Goal: Transaction & Acquisition: Purchase product/service

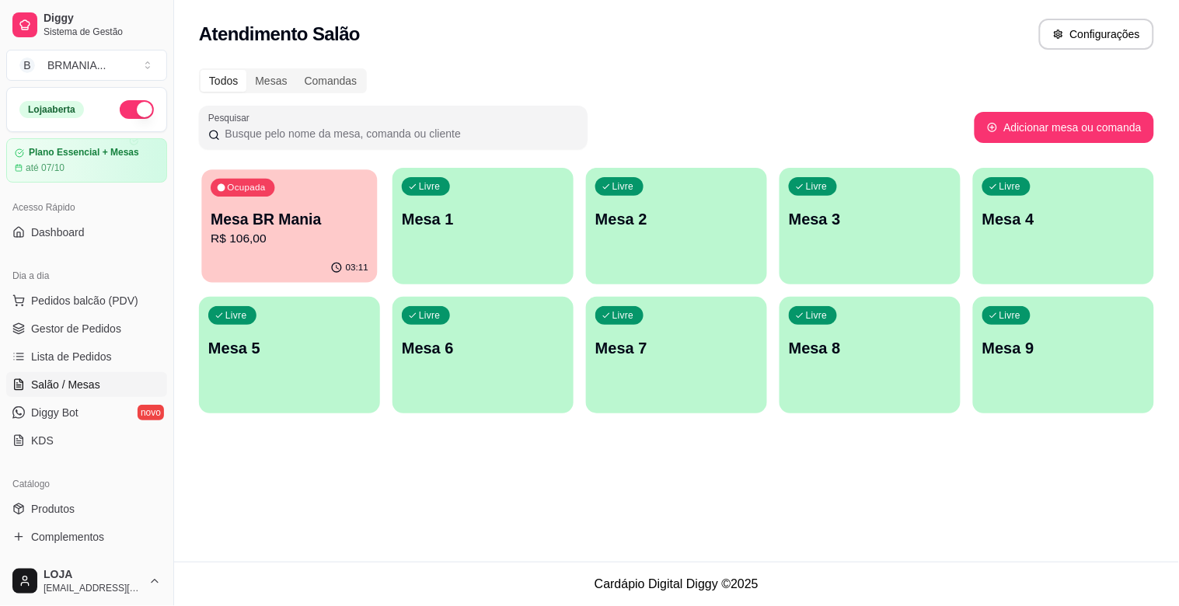
click at [293, 278] on div "03:11" at bounding box center [289, 268] width 176 height 30
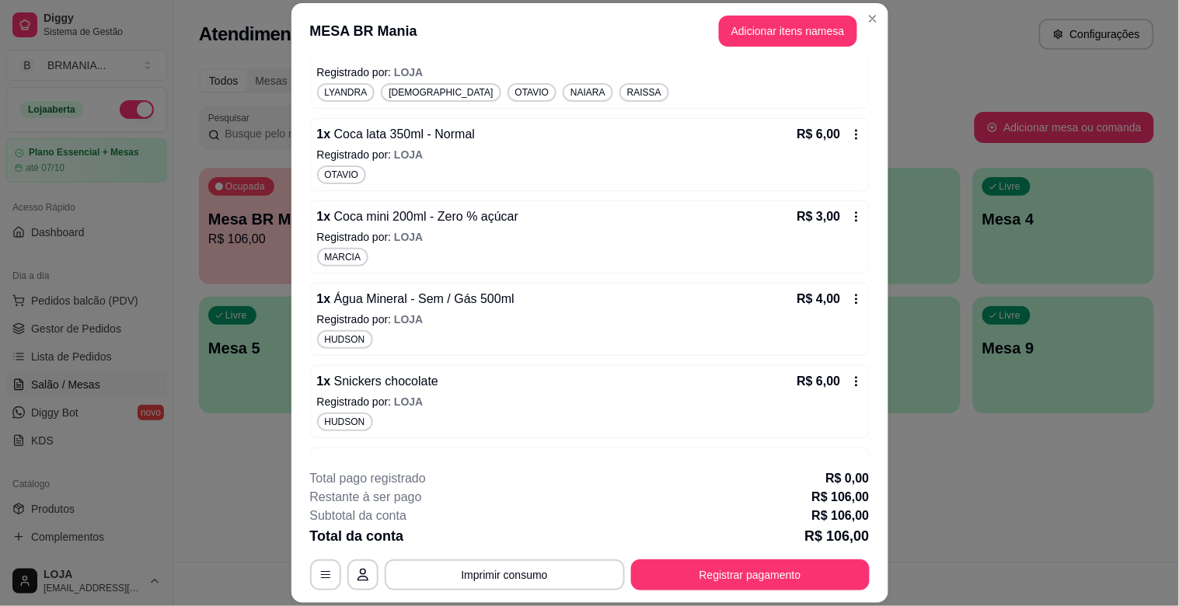
scroll to position [1213, 0]
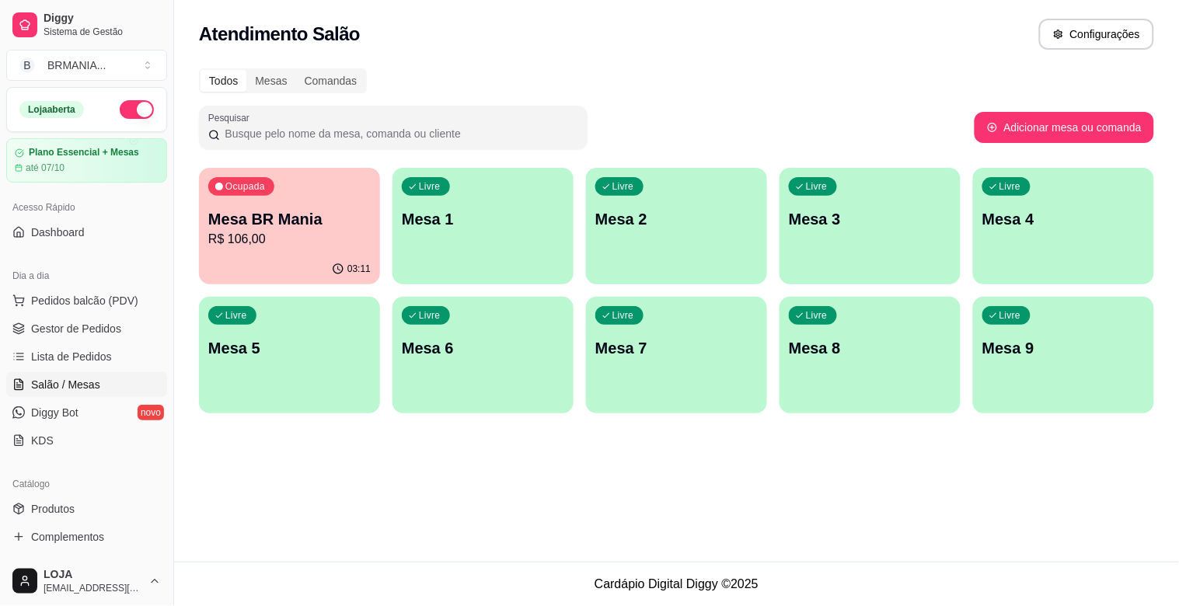
click at [216, 234] on p "R$ 106,00" at bounding box center [289, 239] width 162 height 19
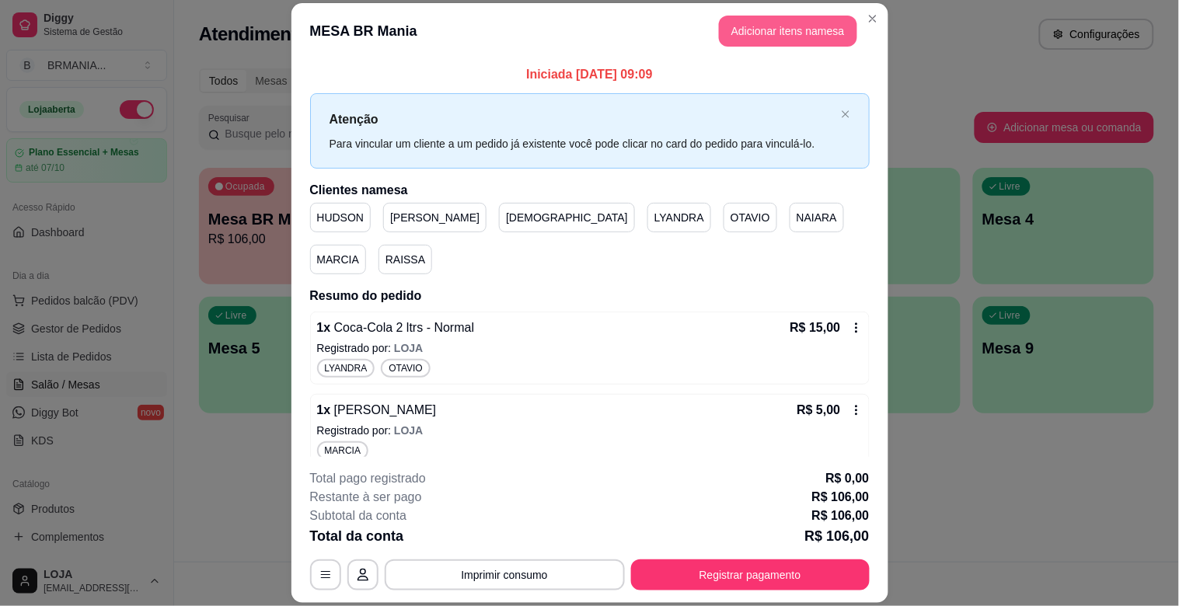
click at [757, 35] on button "Adicionar itens na mesa" at bounding box center [788, 31] width 138 height 31
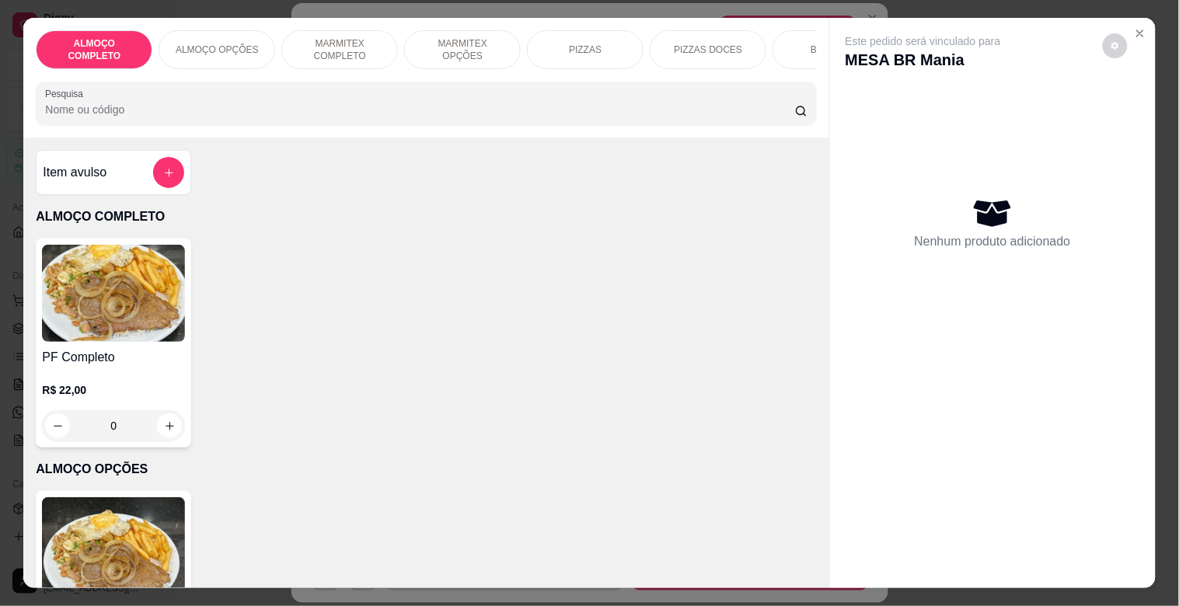
click at [416, 117] on input "Pesquisa" at bounding box center [420, 110] width 750 height 16
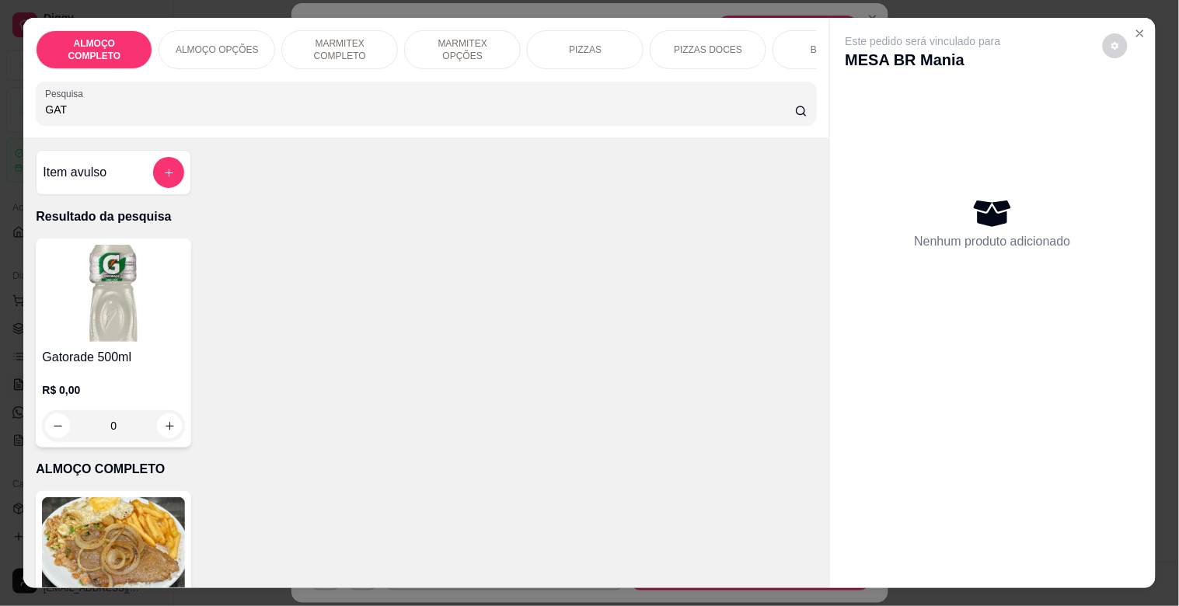
type input "GAT"
click at [194, 304] on div "Gatorade 500ml R$ 0,00 0" at bounding box center [426, 343] width 780 height 209
click at [163, 313] on img at bounding box center [113, 293] width 143 height 97
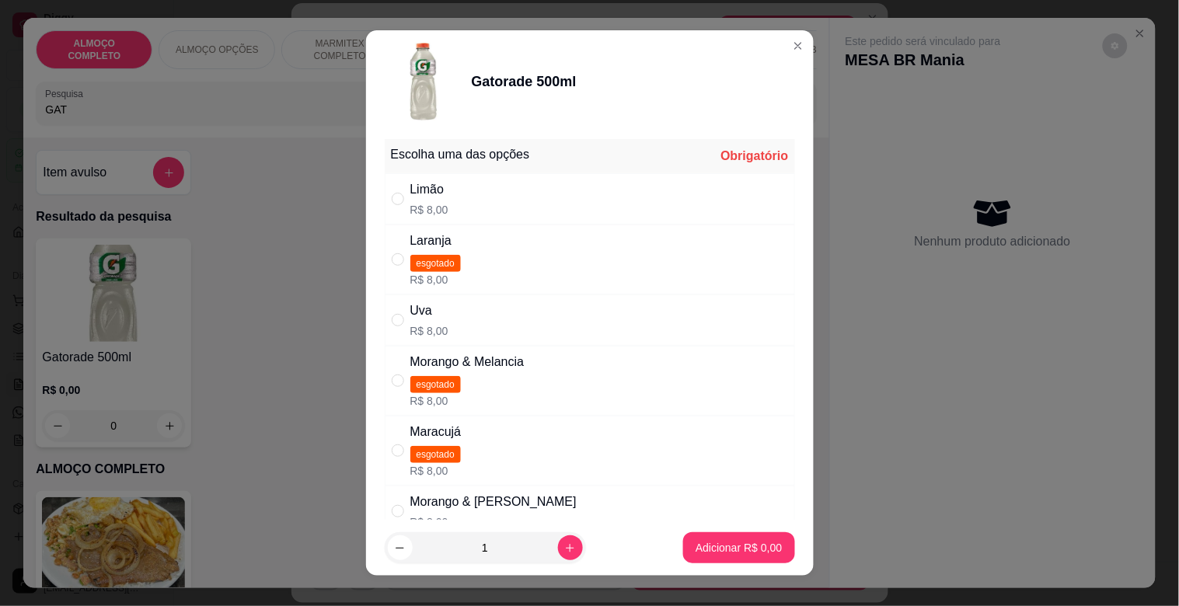
click at [531, 511] on div "Morango & [PERSON_NAME] R$ 8,00" at bounding box center [590, 511] width 410 height 51
radio input "true"
click at [733, 546] on p "Adicionar R$ 8,00" at bounding box center [739, 548] width 86 height 16
type input "1"
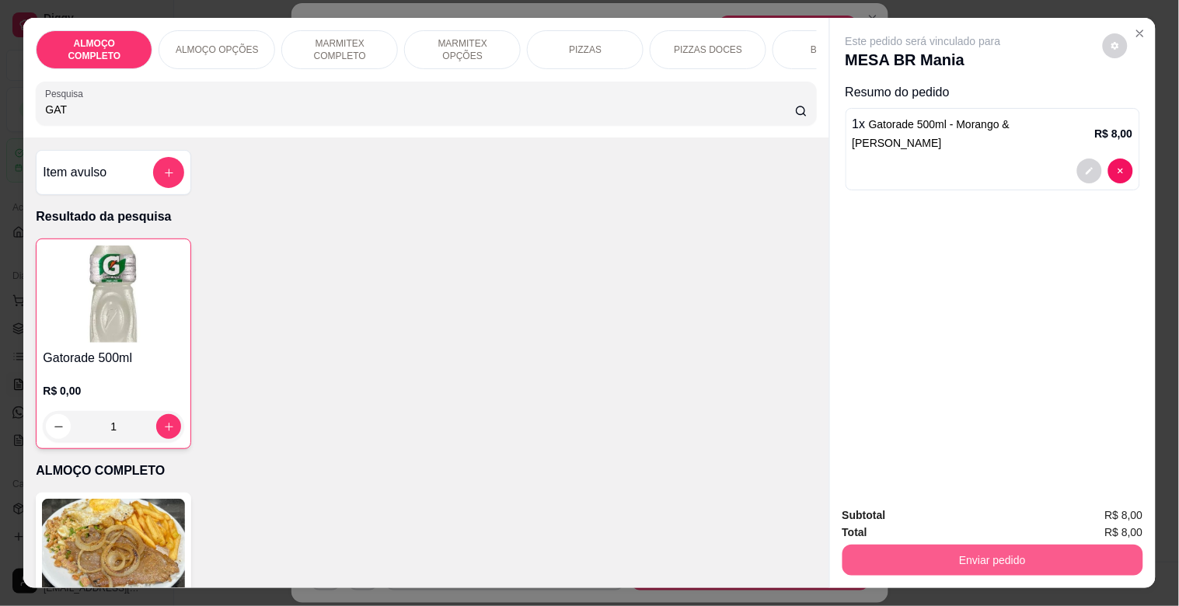
click at [1007, 552] on button "Enviar pedido" at bounding box center [993, 560] width 301 height 31
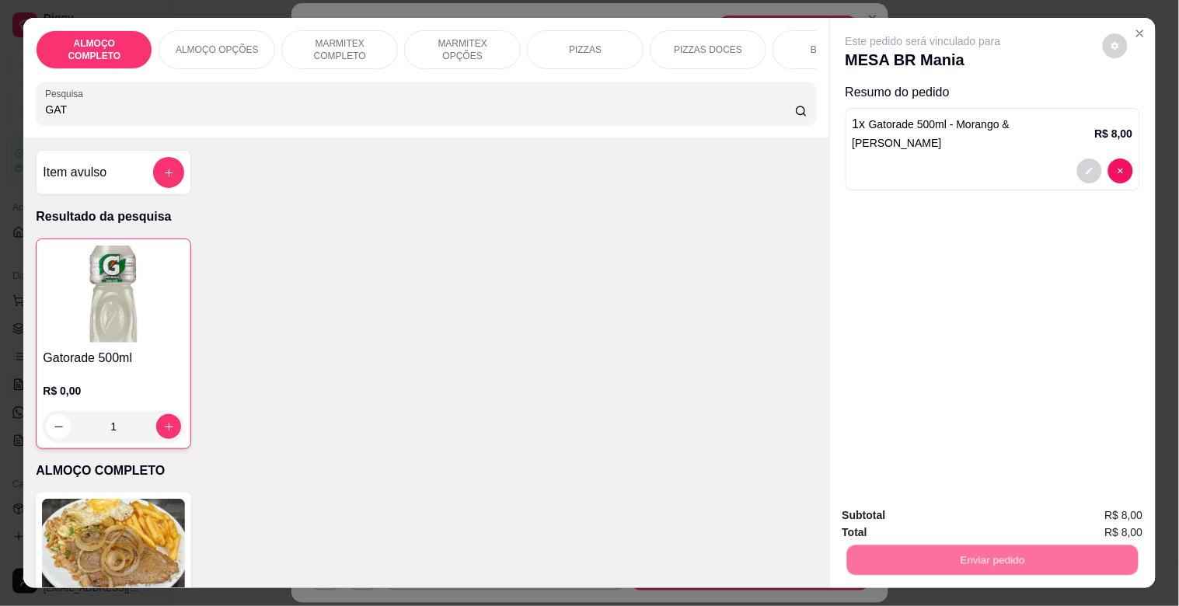
click at [977, 517] on button "Registrar cliente" at bounding box center [999, 516] width 103 height 30
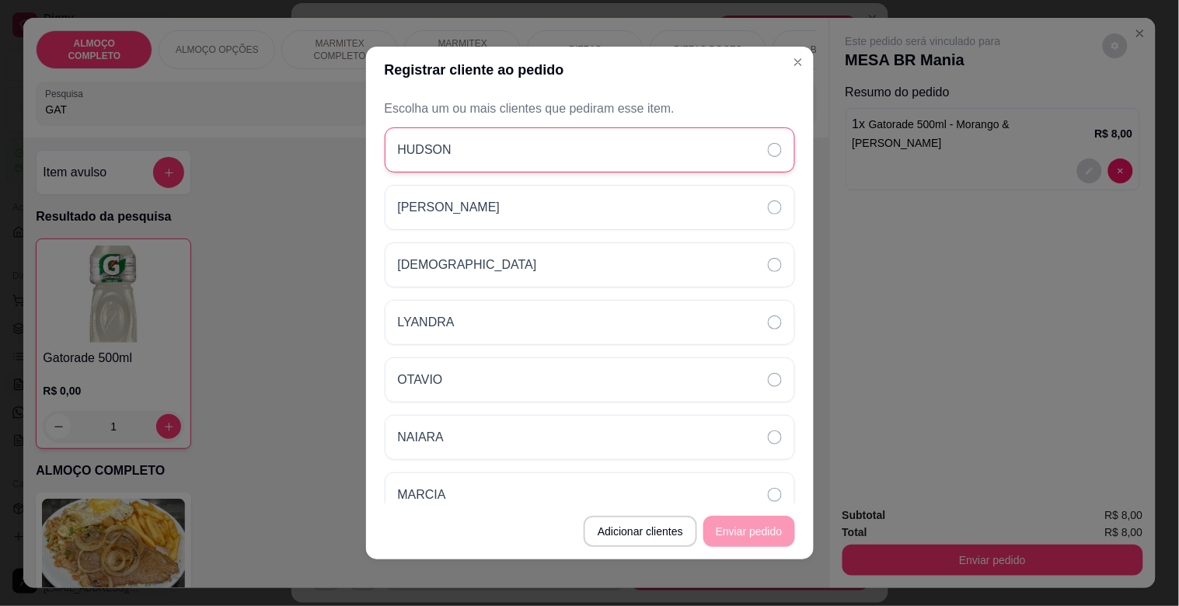
click at [495, 164] on div "HUDSON" at bounding box center [590, 149] width 410 height 45
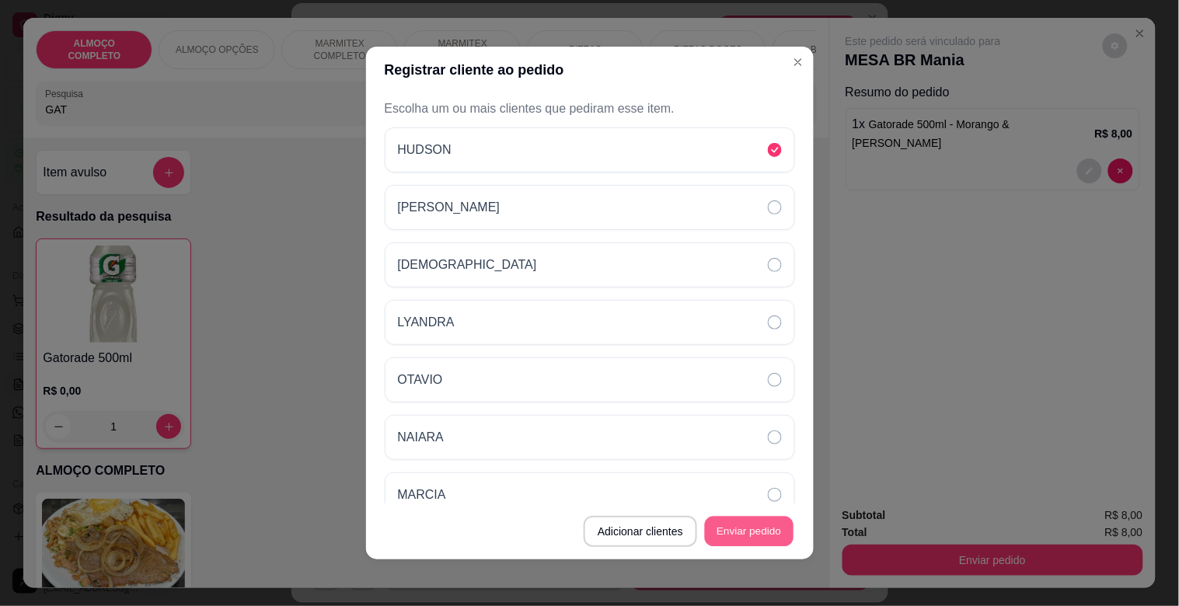
click at [770, 525] on button "Enviar pedido" at bounding box center [749, 532] width 89 height 30
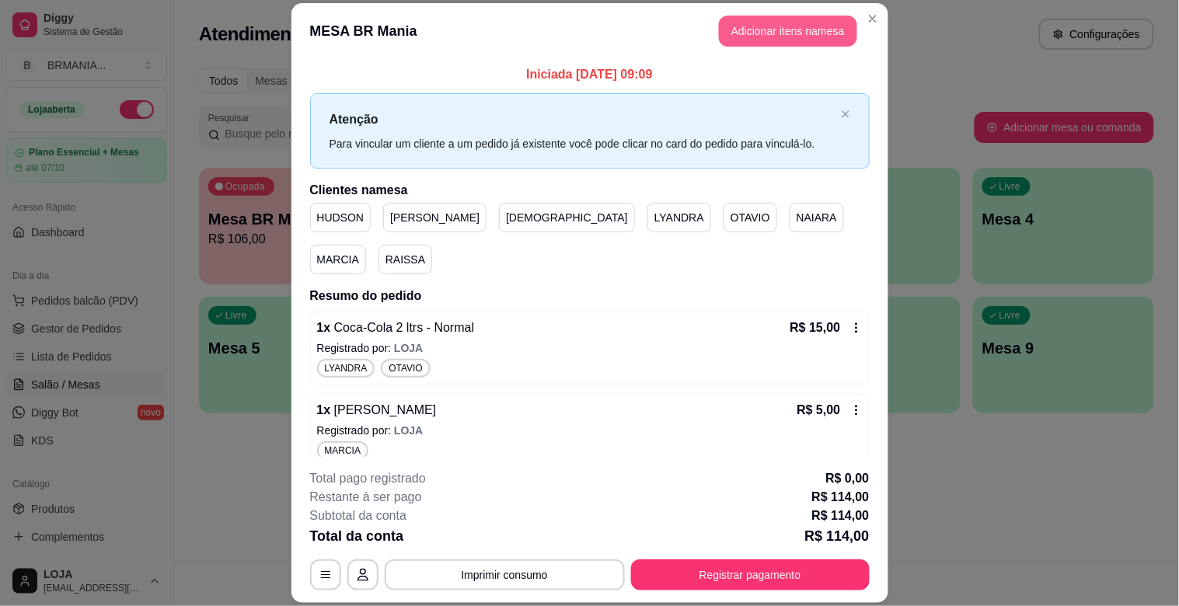
click at [786, 20] on button "Adicionar itens na mesa" at bounding box center [788, 31] width 138 height 31
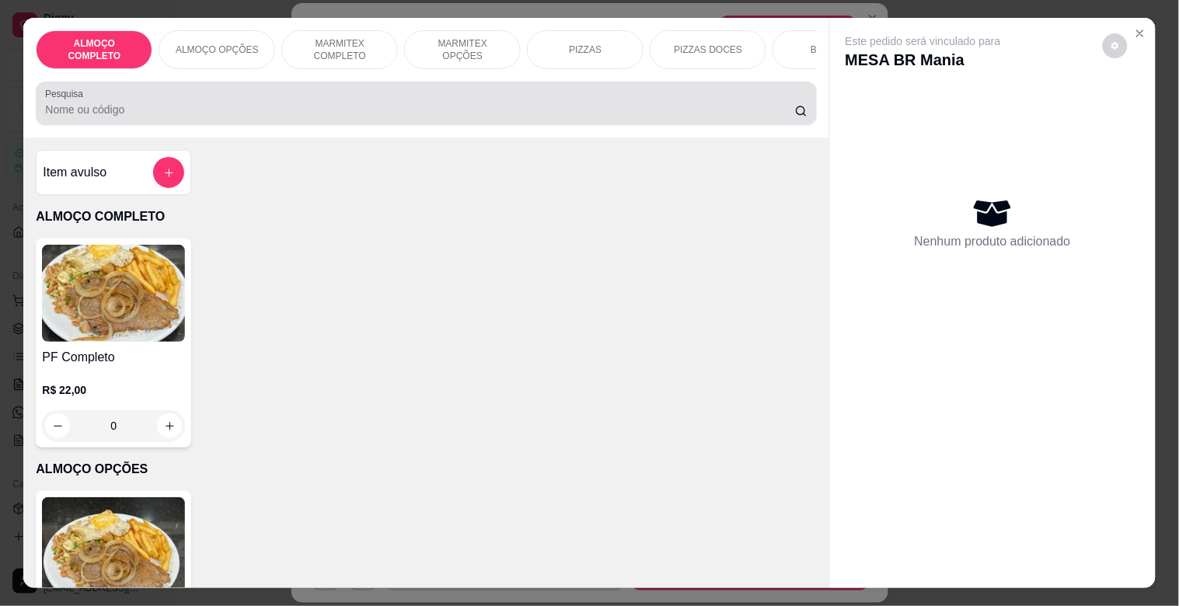
click at [409, 117] on input "Pesquisa" at bounding box center [420, 110] width 750 height 16
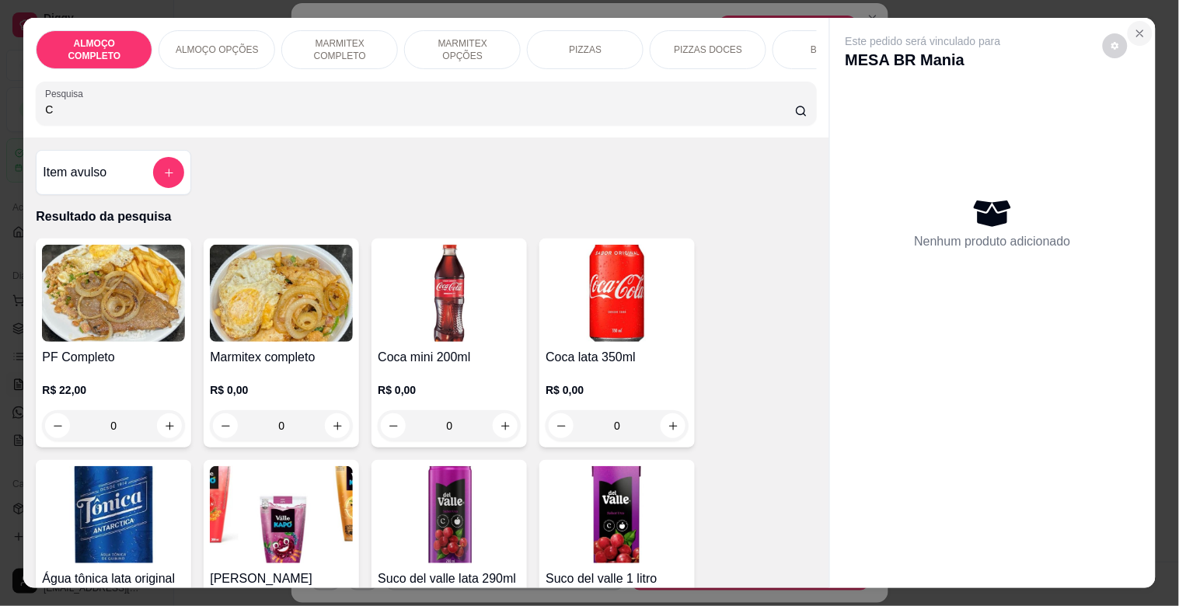
type input "C"
click at [1137, 30] on icon "Close" at bounding box center [1140, 33] width 6 height 6
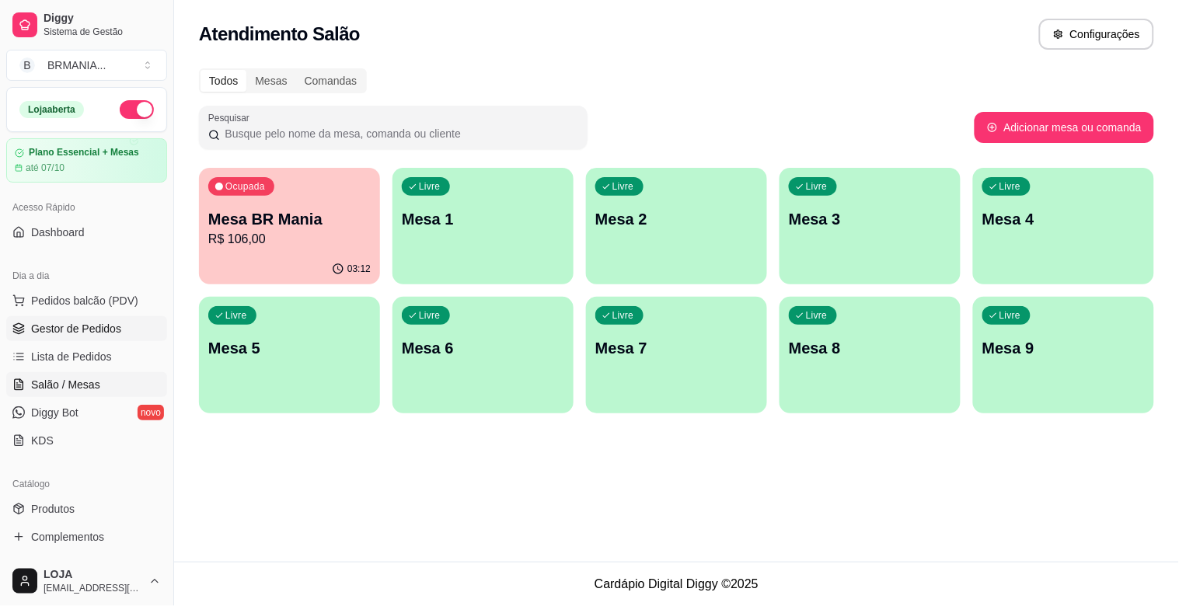
click at [82, 319] on link "Gestor de Pedidos" at bounding box center [86, 328] width 161 height 25
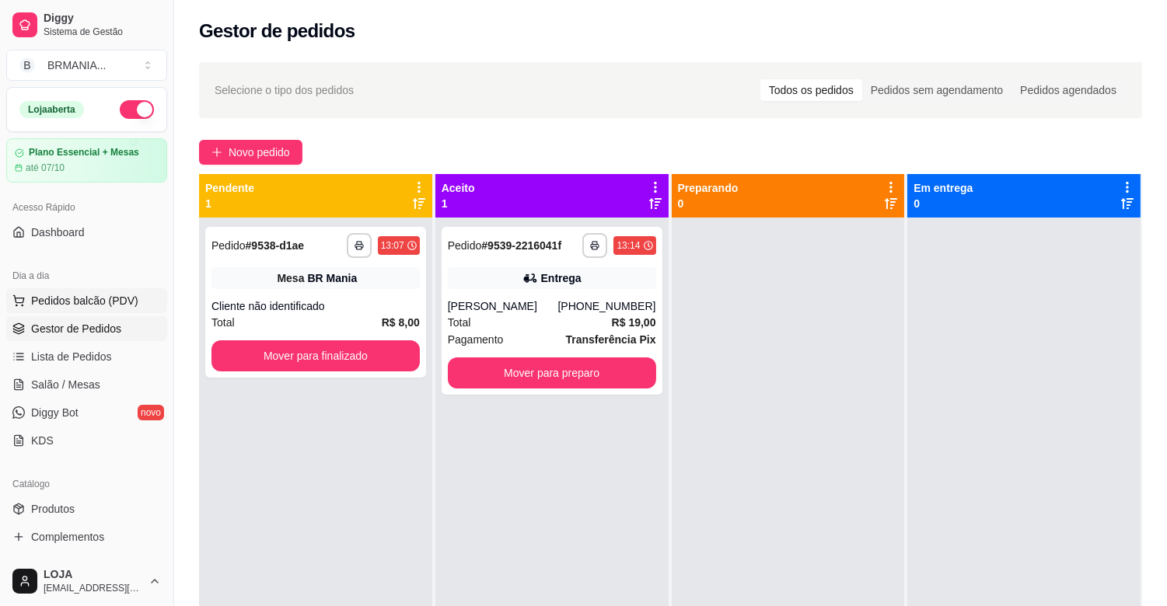
click at [112, 291] on button "Pedidos balcão (PDV)" at bounding box center [86, 300] width 161 height 25
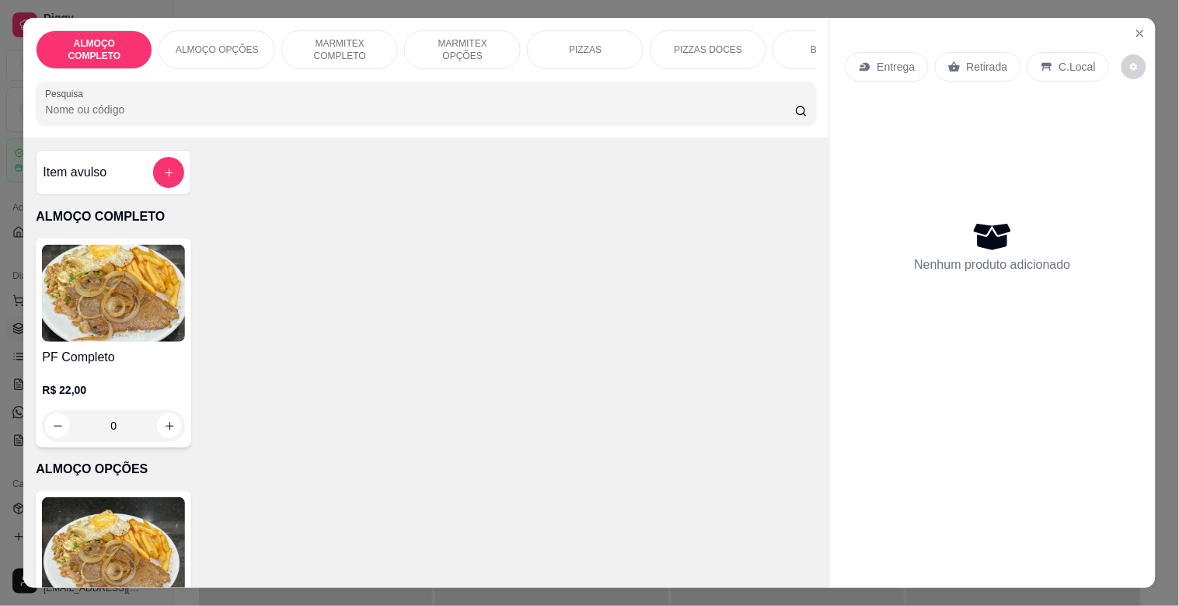
click at [110, 342] on img at bounding box center [113, 293] width 143 height 97
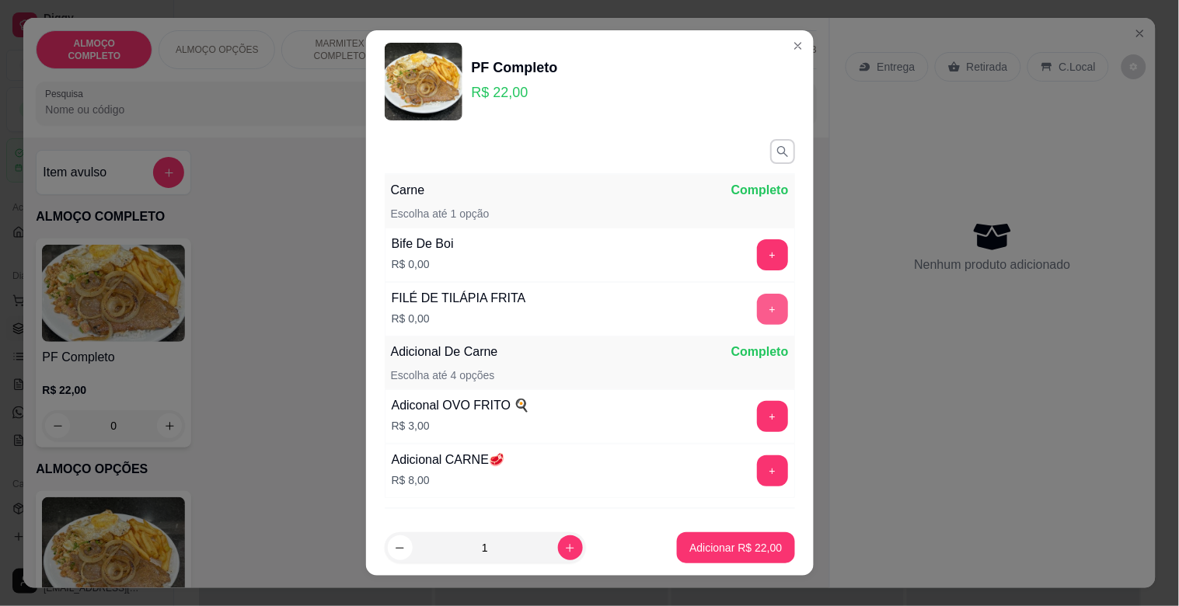
click at [757, 309] on button "+" at bounding box center [772, 309] width 31 height 31
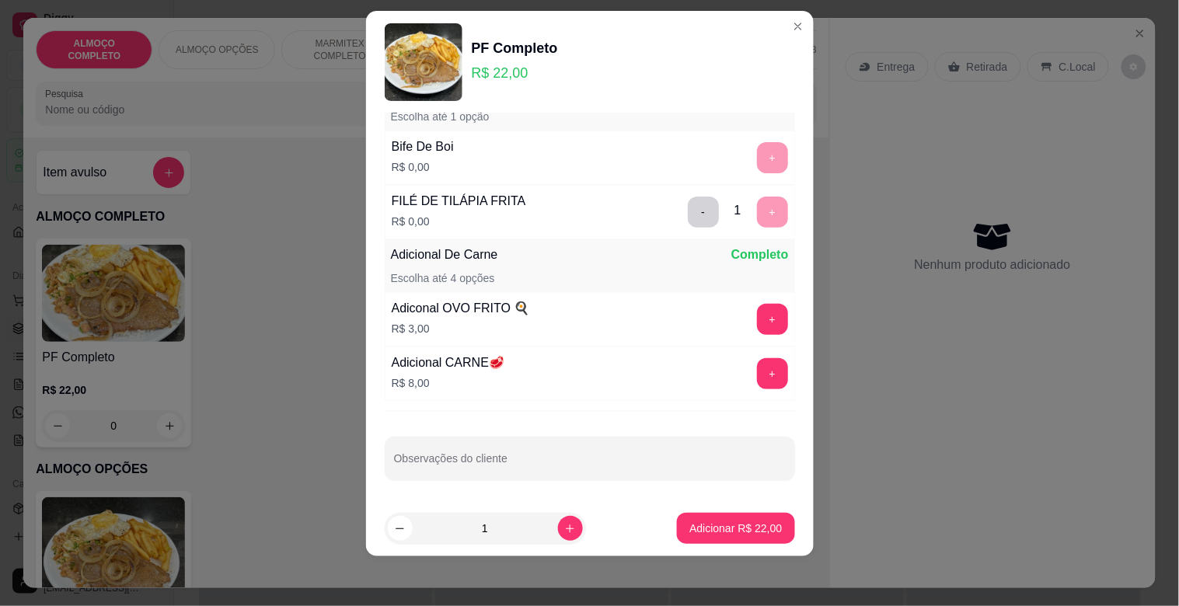
scroll to position [80, 0]
click at [695, 525] on p "Adicionar R$ 22,00" at bounding box center [736, 529] width 93 height 16
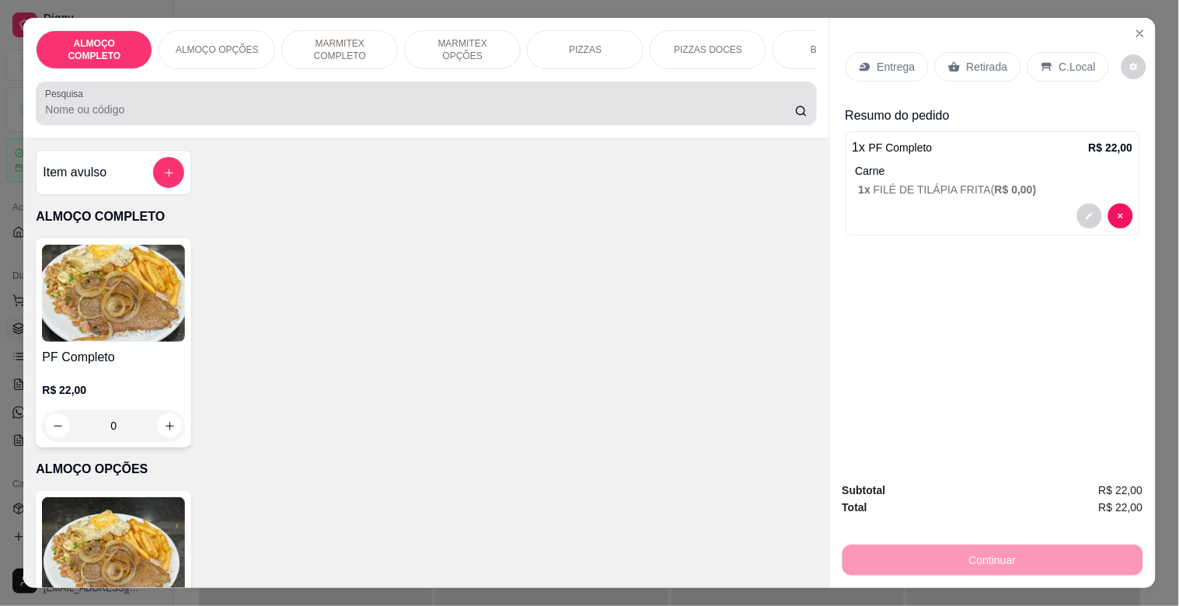
click at [277, 125] on div "Pesquisa" at bounding box center [426, 104] width 780 height 44
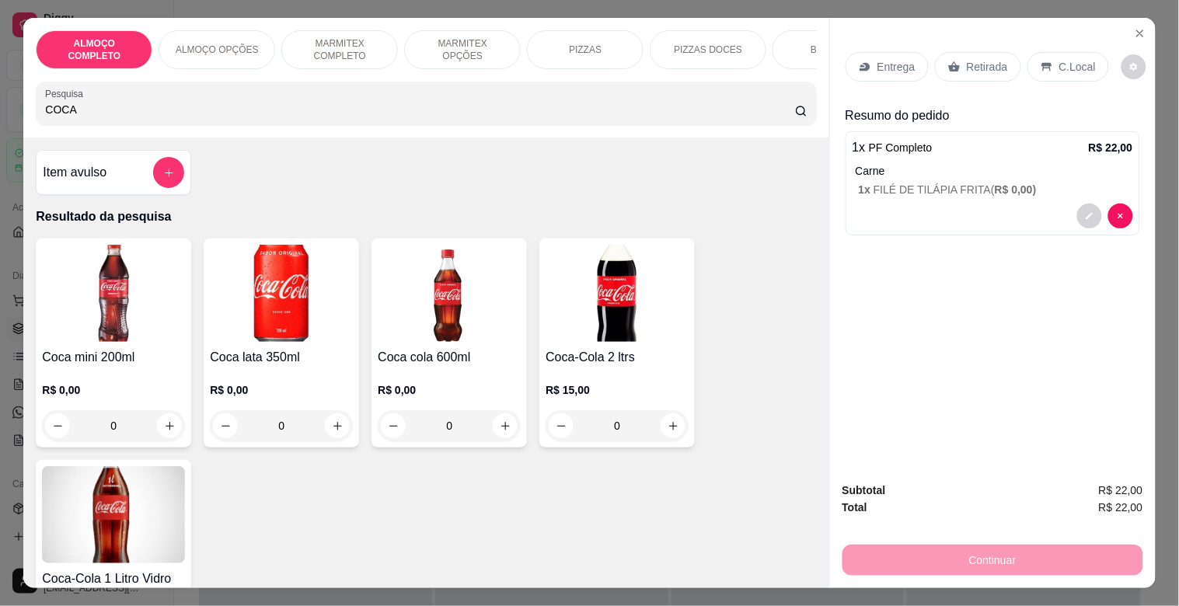
type input "COCA"
click at [288, 300] on img at bounding box center [281, 293] width 143 height 97
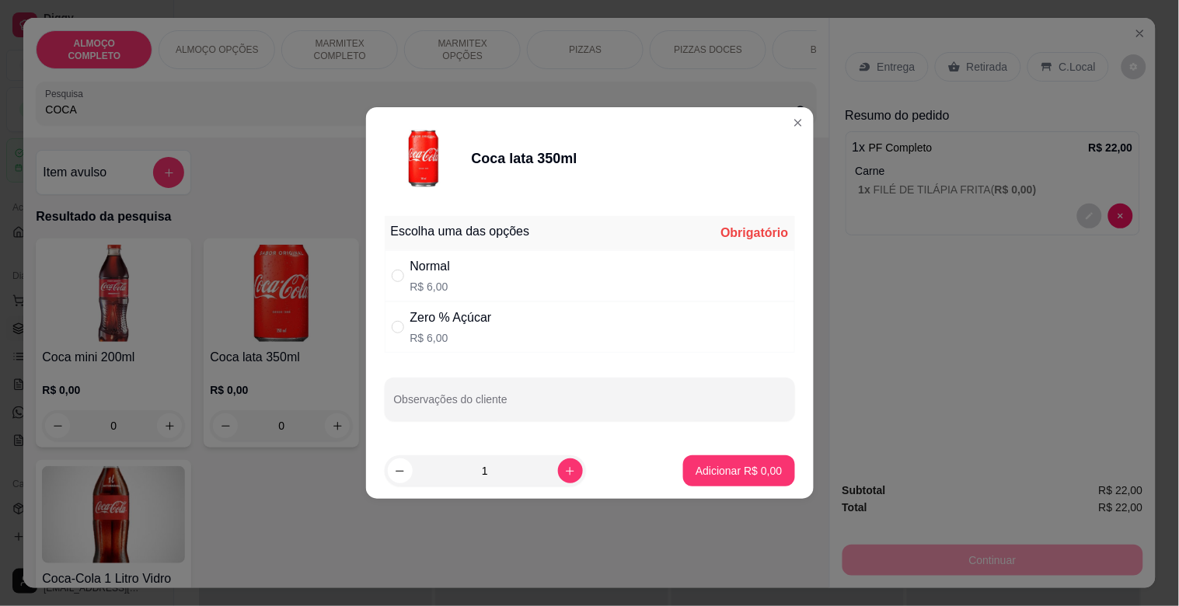
click at [514, 257] on div "Normal R$ 6,00" at bounding box center [590, 275] width 410 height 51
radio input "true"
click at [743, 462] on button "Adicionar R$ 6,00" at bounding box center [738, 471] width 111 height 31
type input "1"
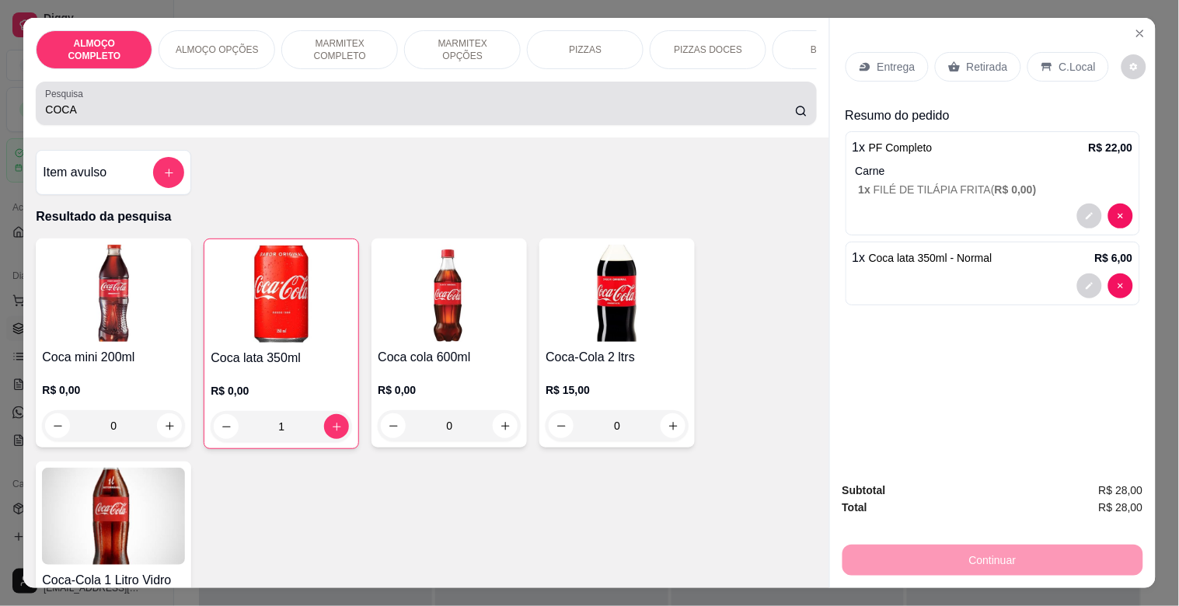
click at [167, 112] on input "COCA" at bounding box center [420, 110] width 750 height 16
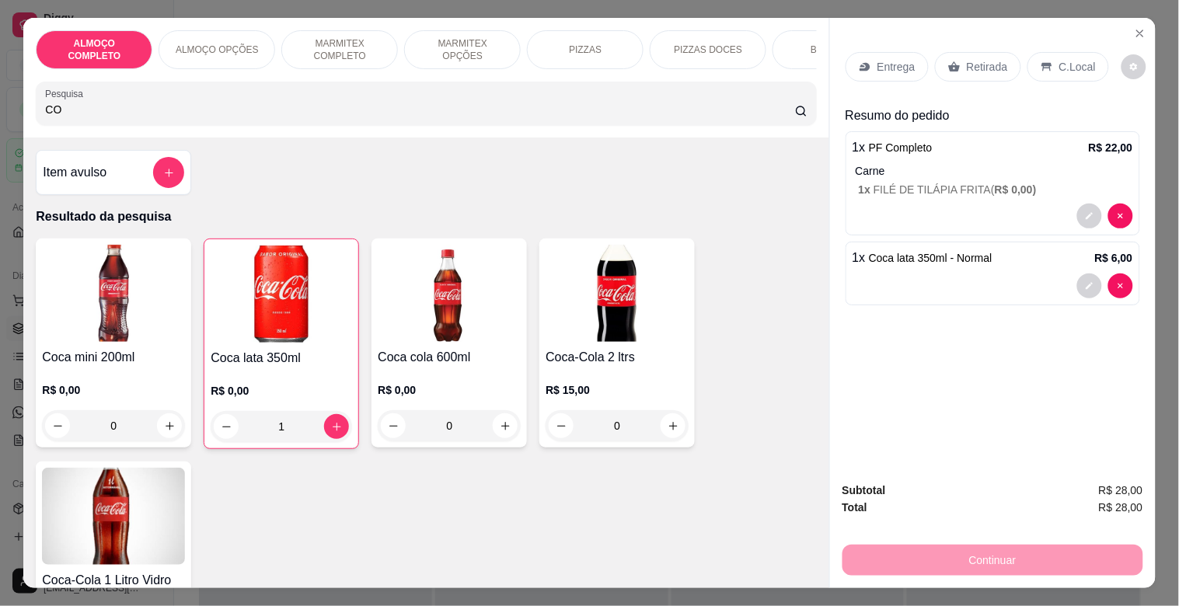
type input "C"
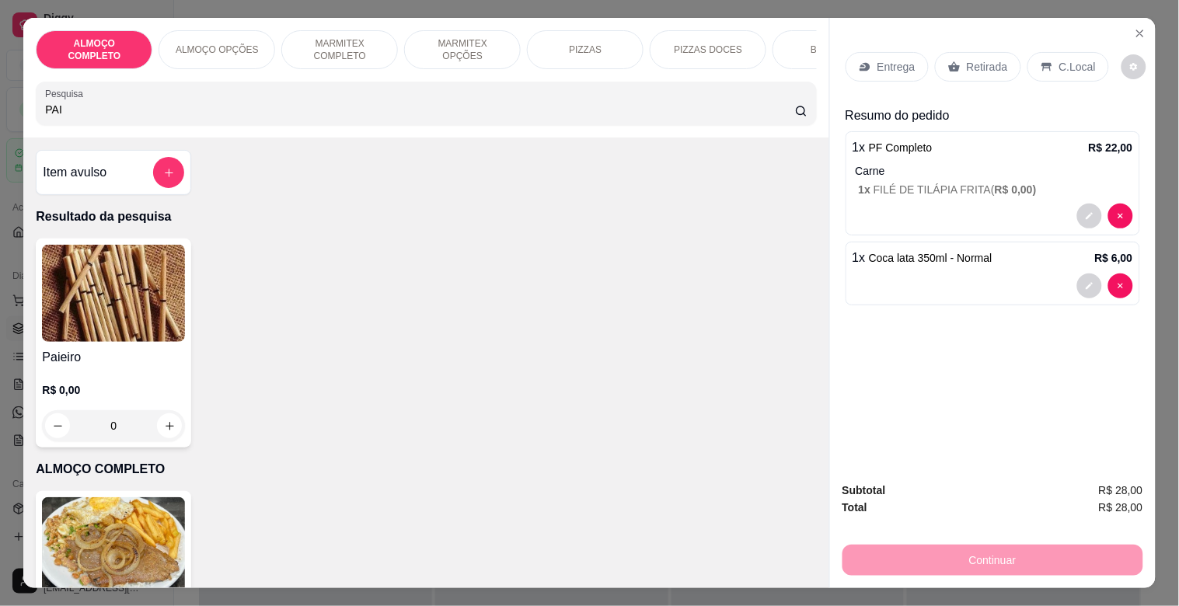
type input "PAI"
click at [91, 330] on img at bounding box center [113, 293] width 143 height 97
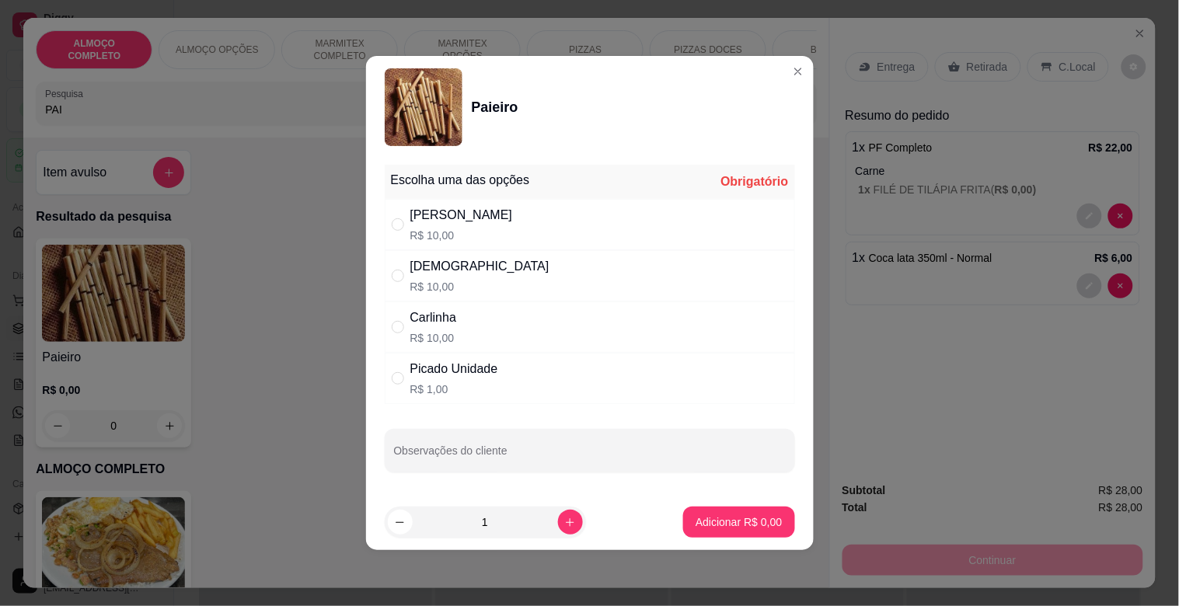
click at [538, 365] on div "Picado Unidade R$ 1,00" at bounding box center [590, 378] width 410 height 51
radio input "true"
click at [732, 515] on p "Adicionar R$ 1,00" at bounding box center [739, 523] width 86 height 16
type input "1"
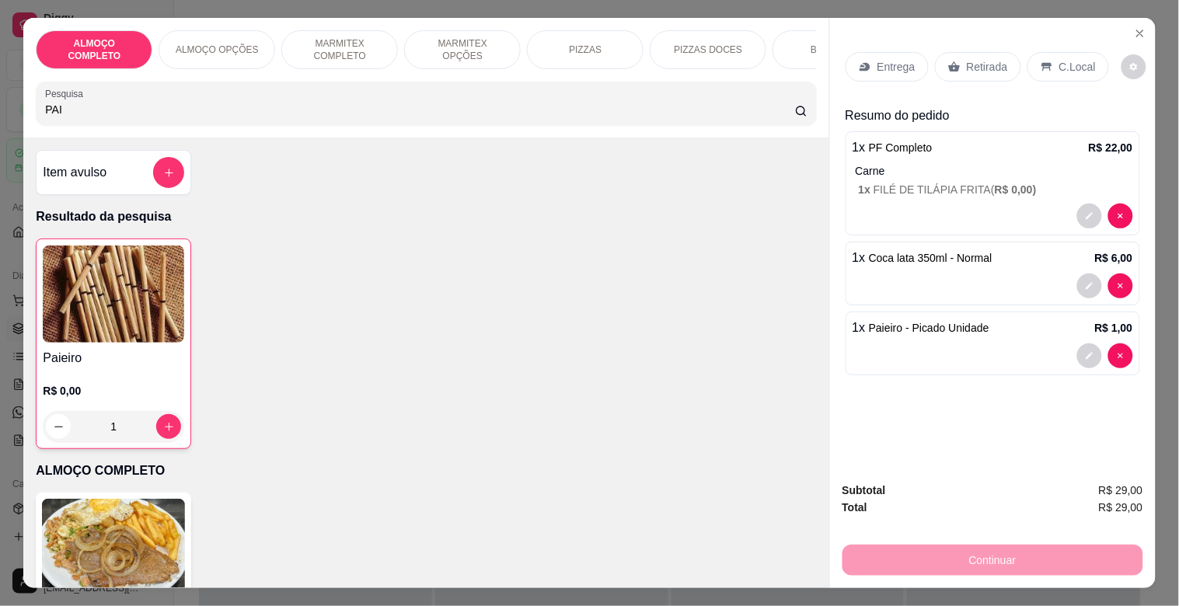
click at [1060, 59] on p "C.Local" at bounding box center [1078, 67] width 37 height 16
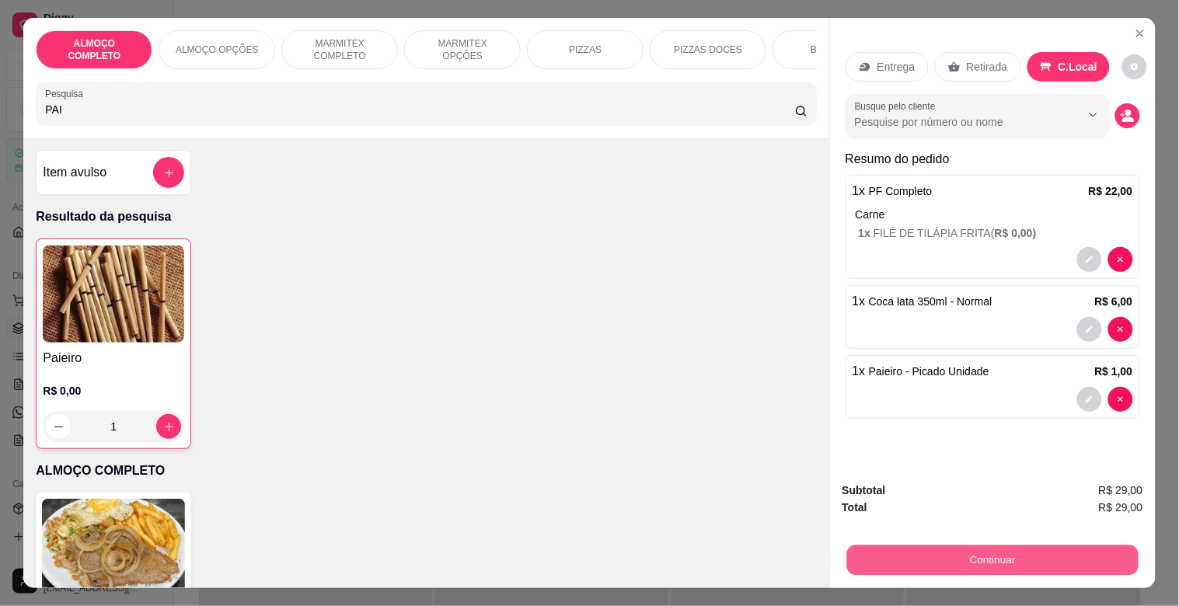
click at [1036, 549] on button "Continuar" at bounding box center [993, 560] width 292 height 30
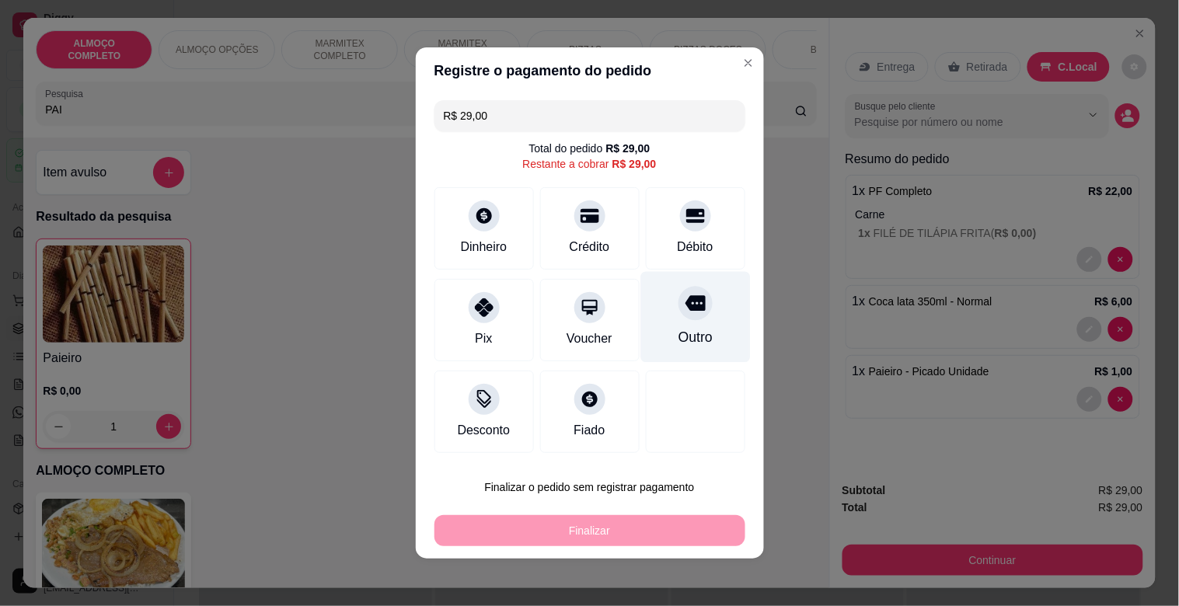
drag, startPoint x: 662, startPoint y: 223, endPoint x: 669, endPoint y: 284, distance: 61.0
click at [663, 224] on div "Débito" at bounding box center [696, 228] width 100 height 82
type input "R$ 0,00"
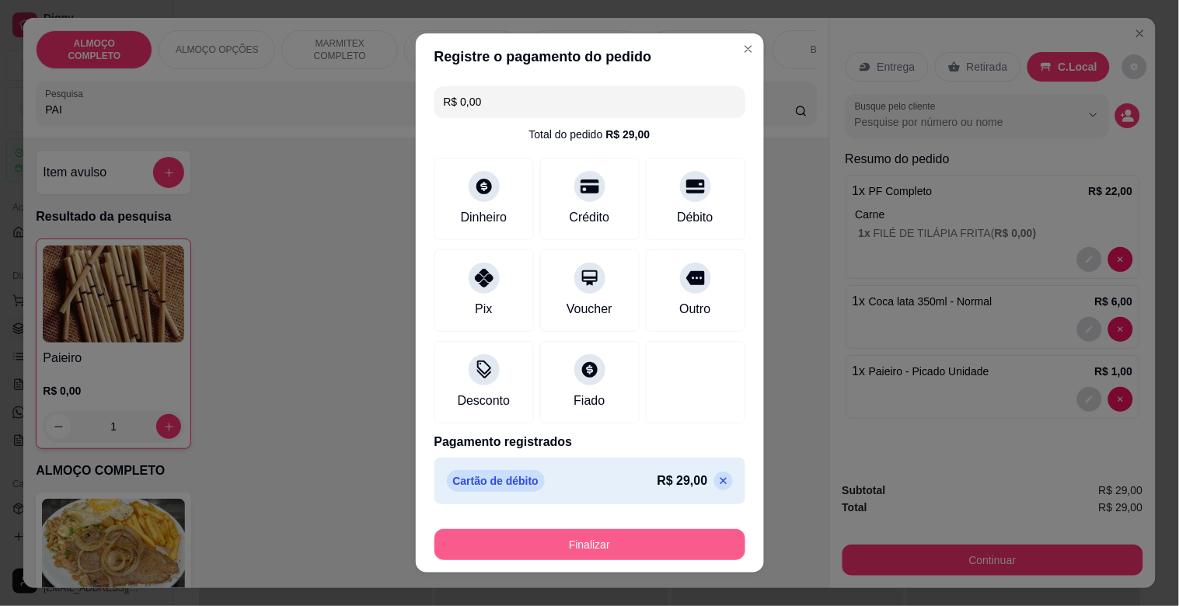
click at [552, 549] on button "Finalizar" at bounding box center [590, 544] width 311 height 31
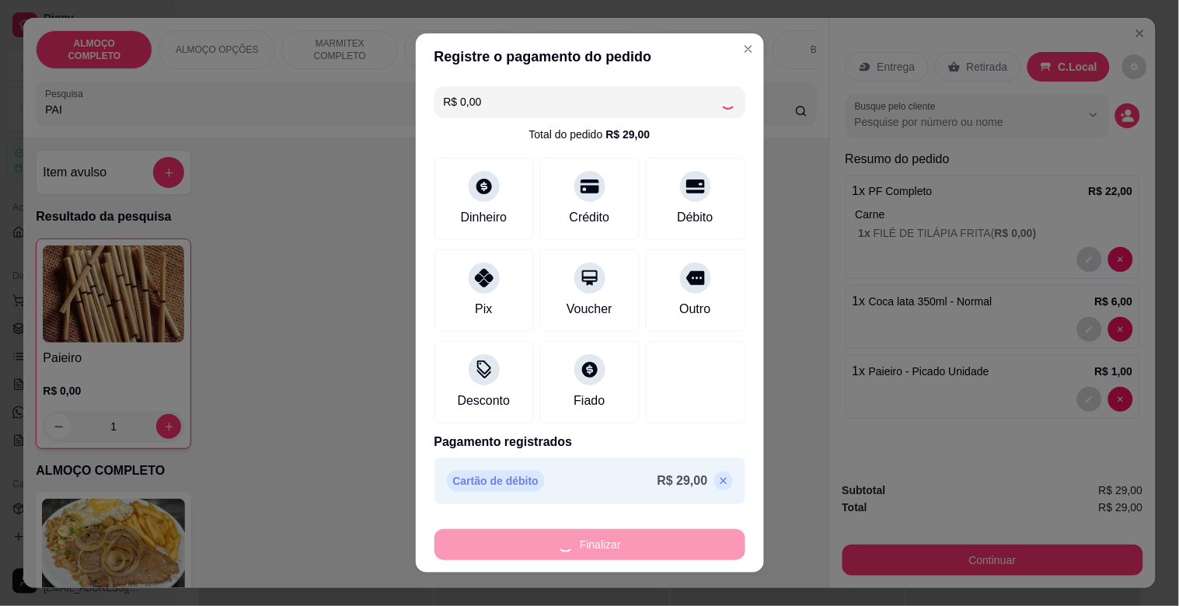
type input "0"
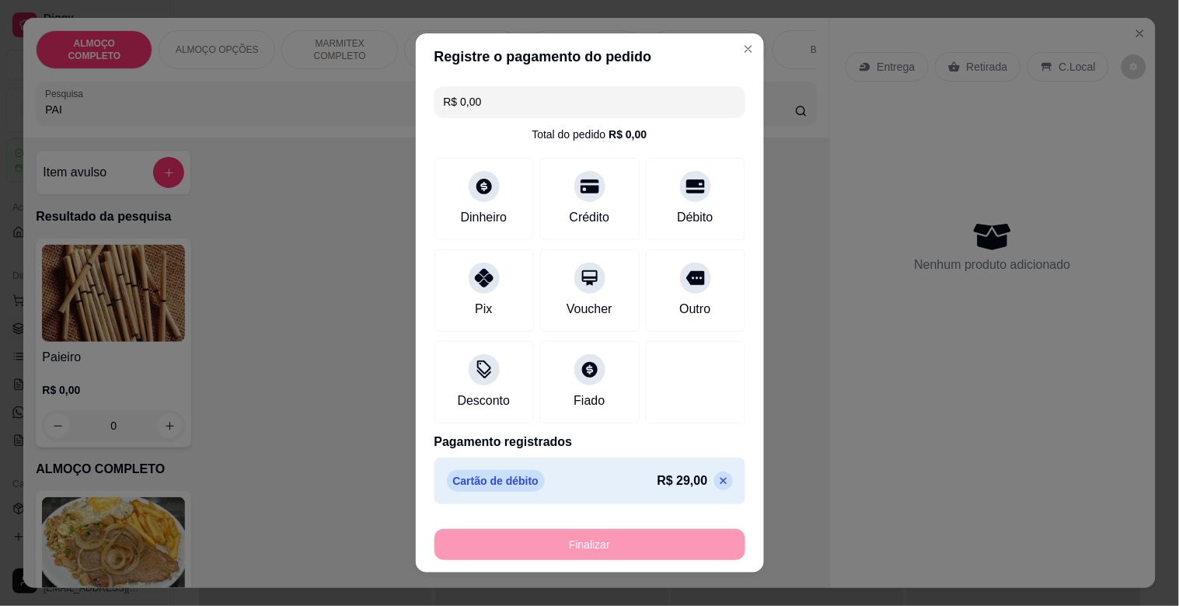
type input "-R$ 29,00"
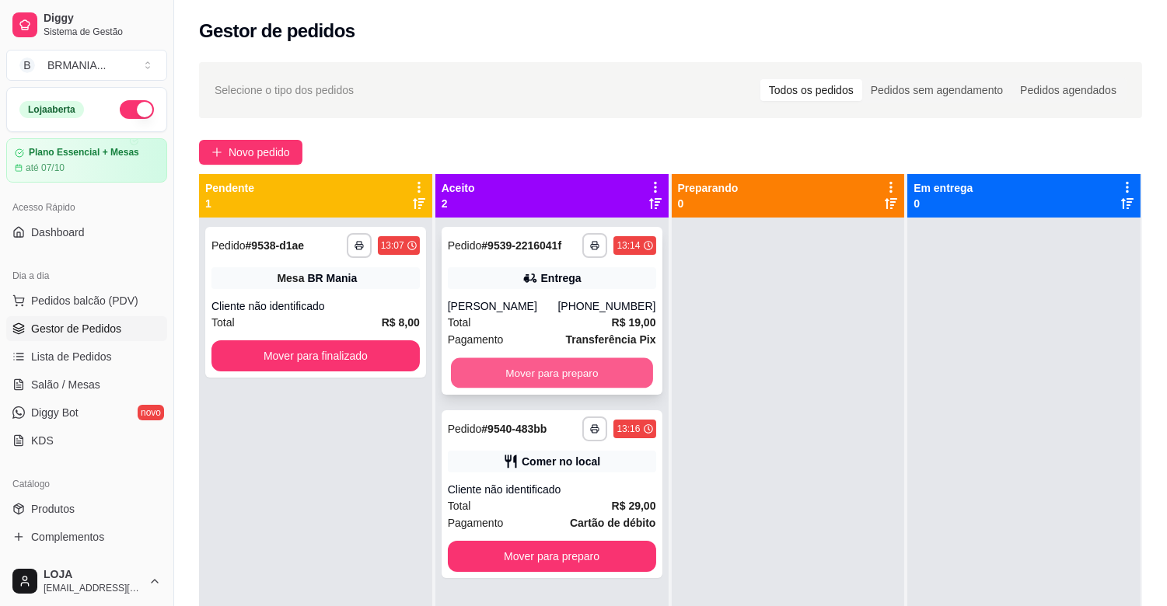
click at [557, 382] on button "Mover para preparo" at bounding box center [552, 373] width 202 height 30
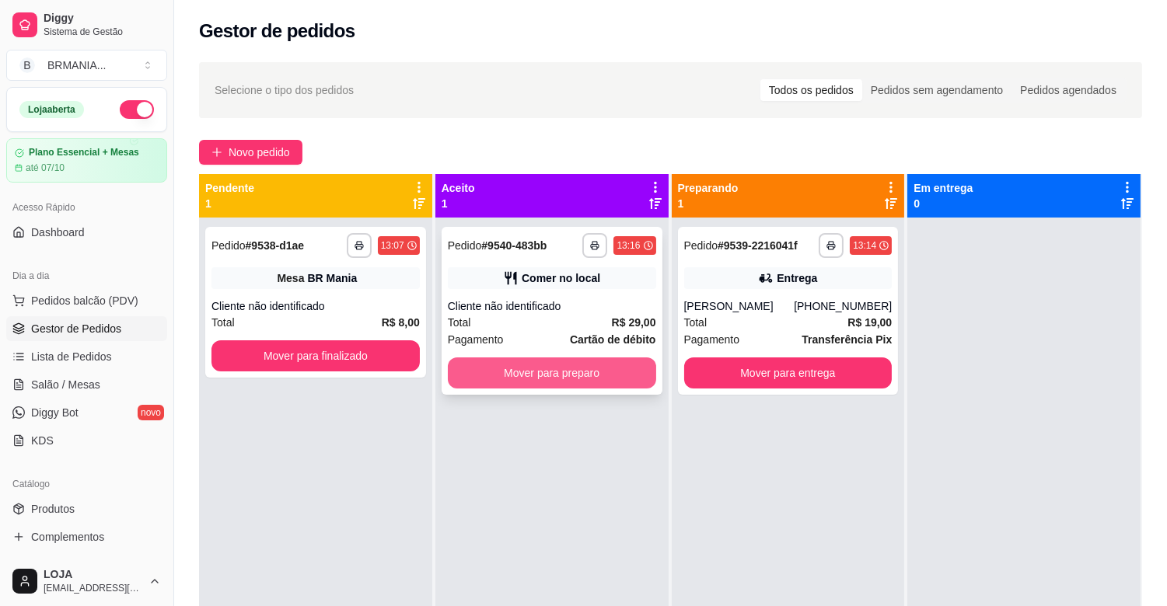
click at [527, 367] on button "Mover para preparo" at bounding box center [552, 373] width 208 height 31
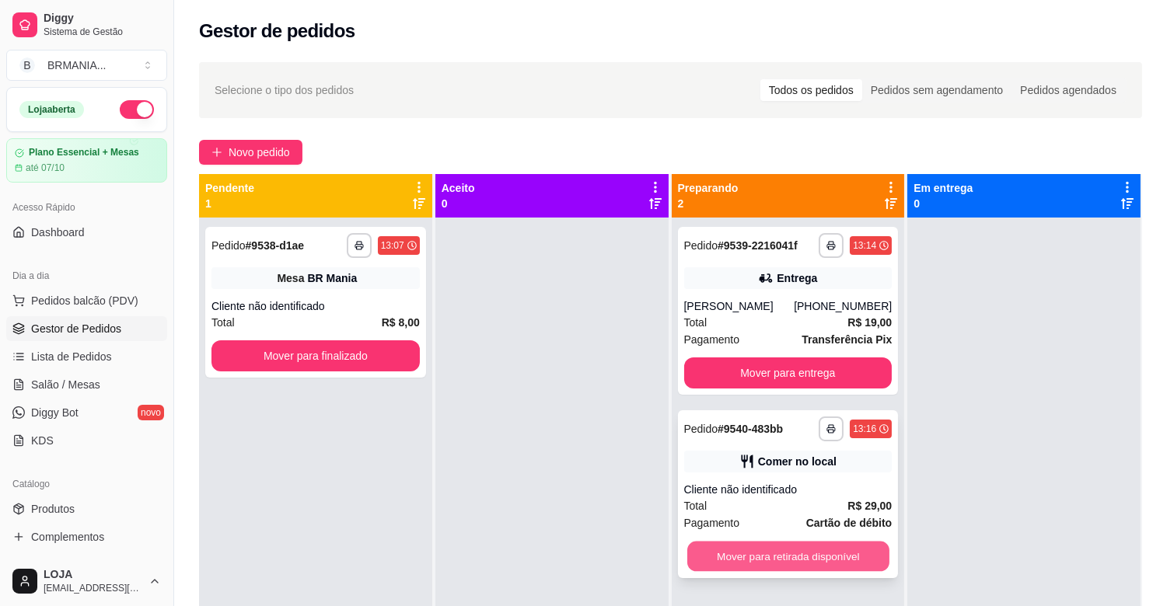
click at [805, 550] on button "Mover para retirada disponível" at bounding box center [788, 557] width 202 height 30
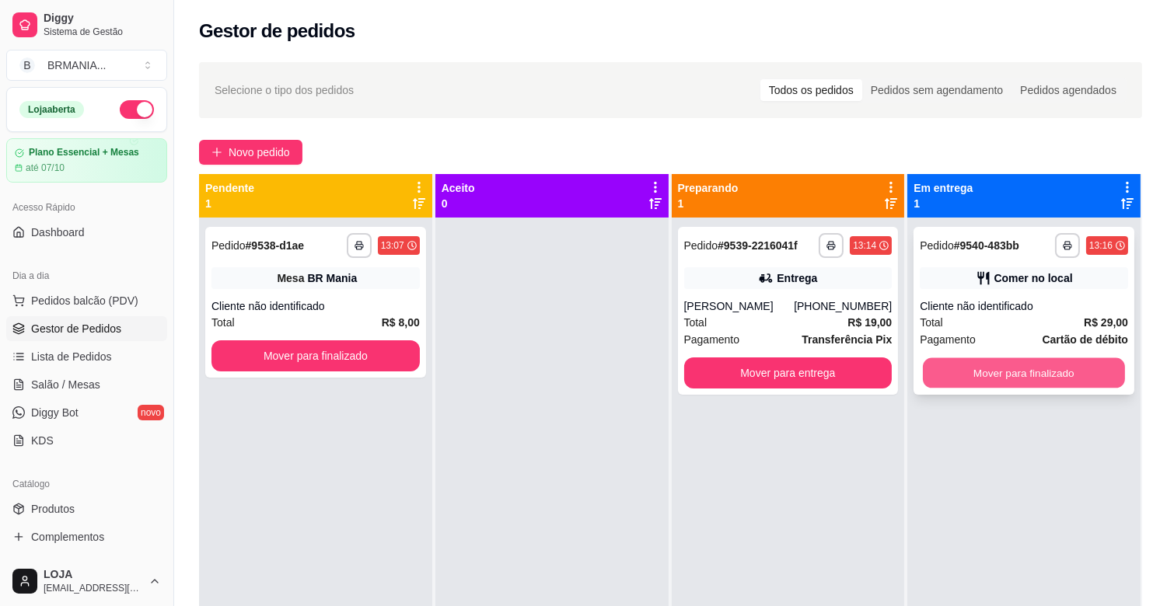
click at [1025, 368] on button "Mover para finalizado" at bounding box center [1024, 373] width 202 height 30
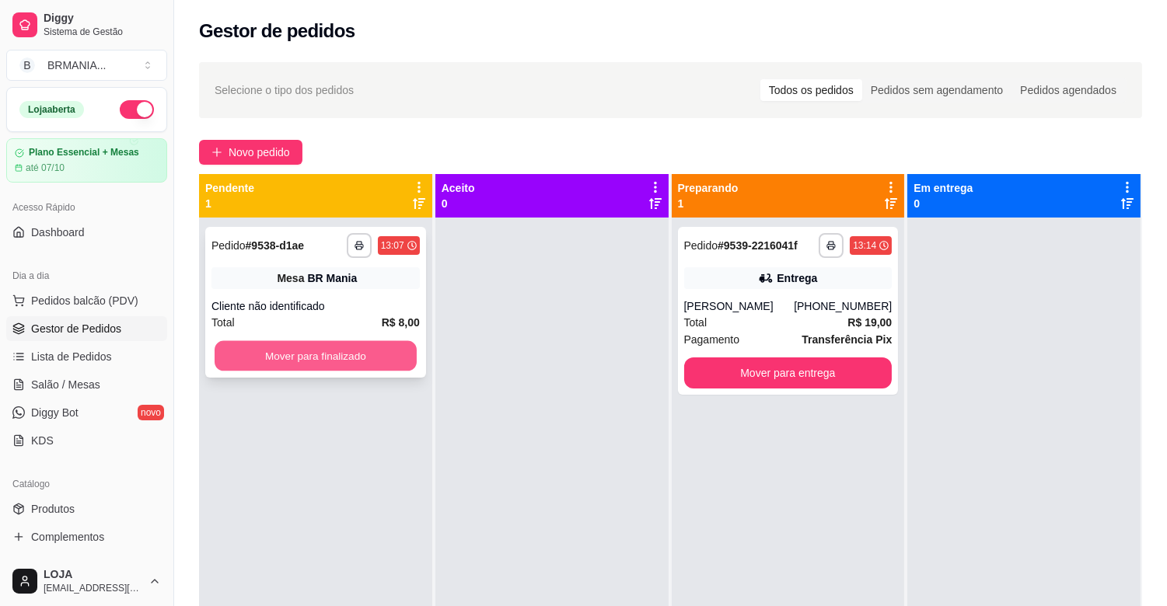
click at [319, 368] on button "Mover para finalizado" at bounding box center [316, 356] width 202 height 30
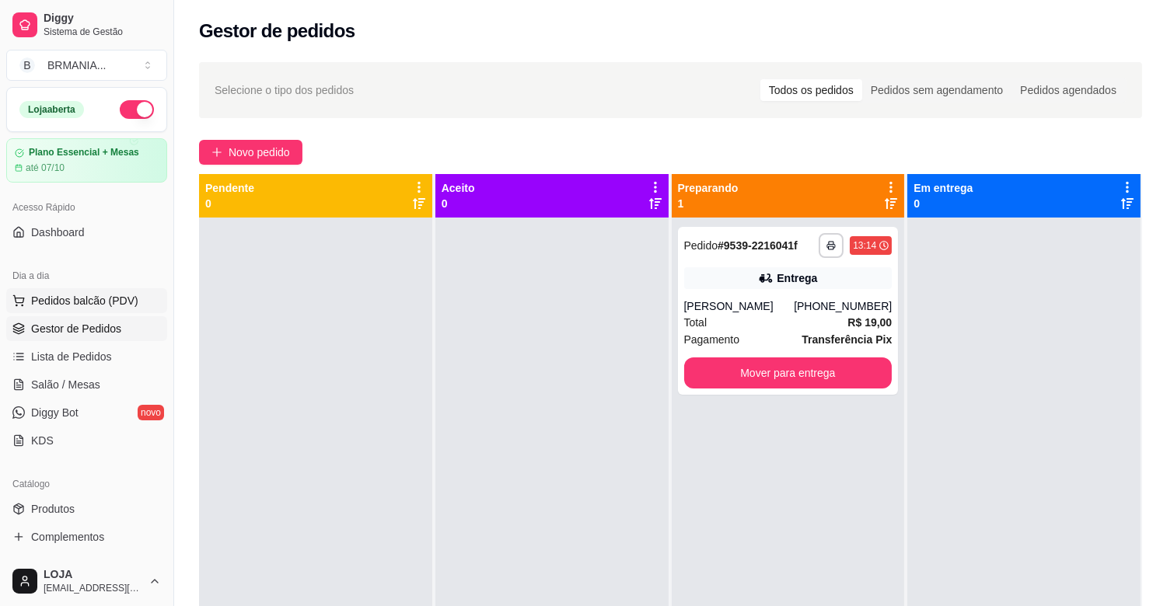
click at [104, 303] on span "Pedidos balcão (PDV)" at bounding box center [84, 301] width 107 height 16
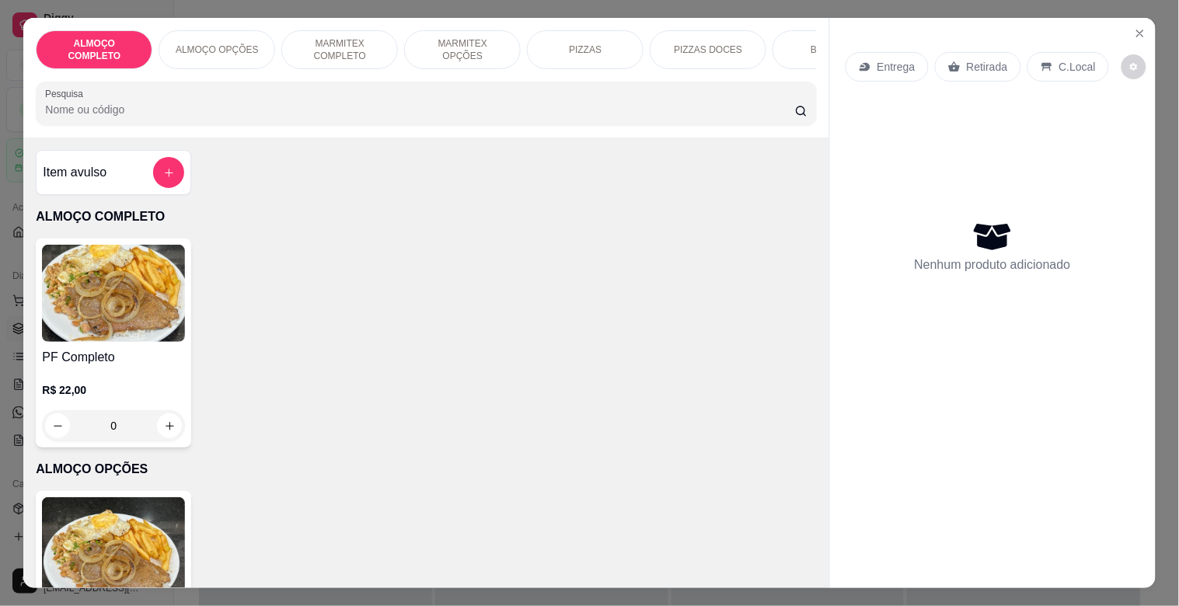
click at [221, 115] on input "Pesquisa" at bounding box center [420, 110] width 750 height 16
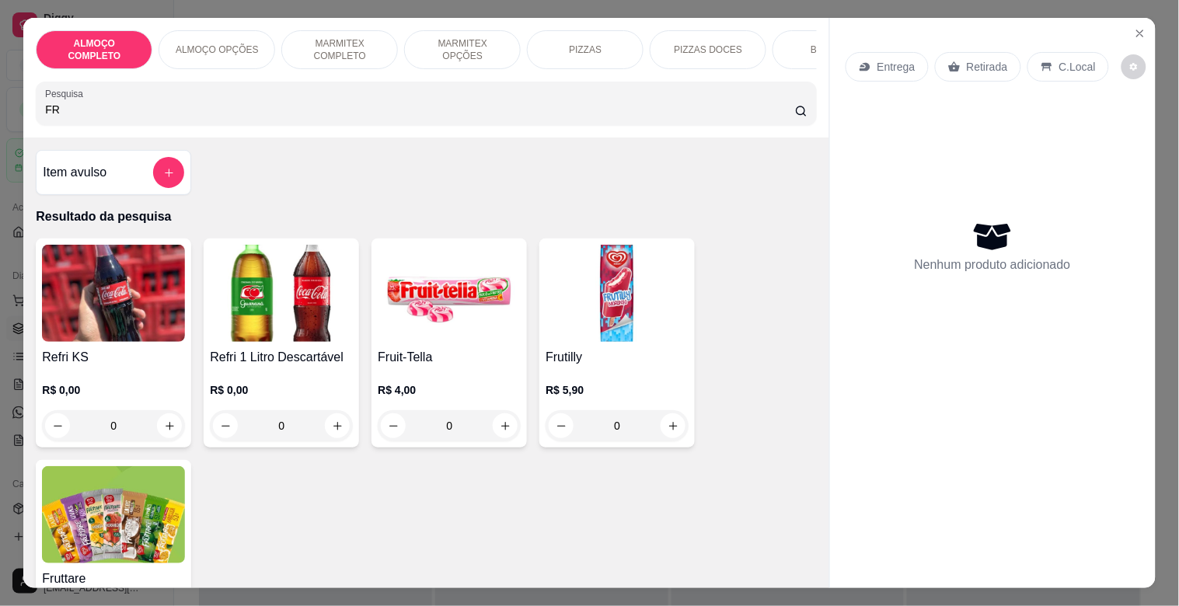
type input "FR"
click at [653, 358] on h4 "Frutilly" at bounding box center [617, 357] width 143 height 19
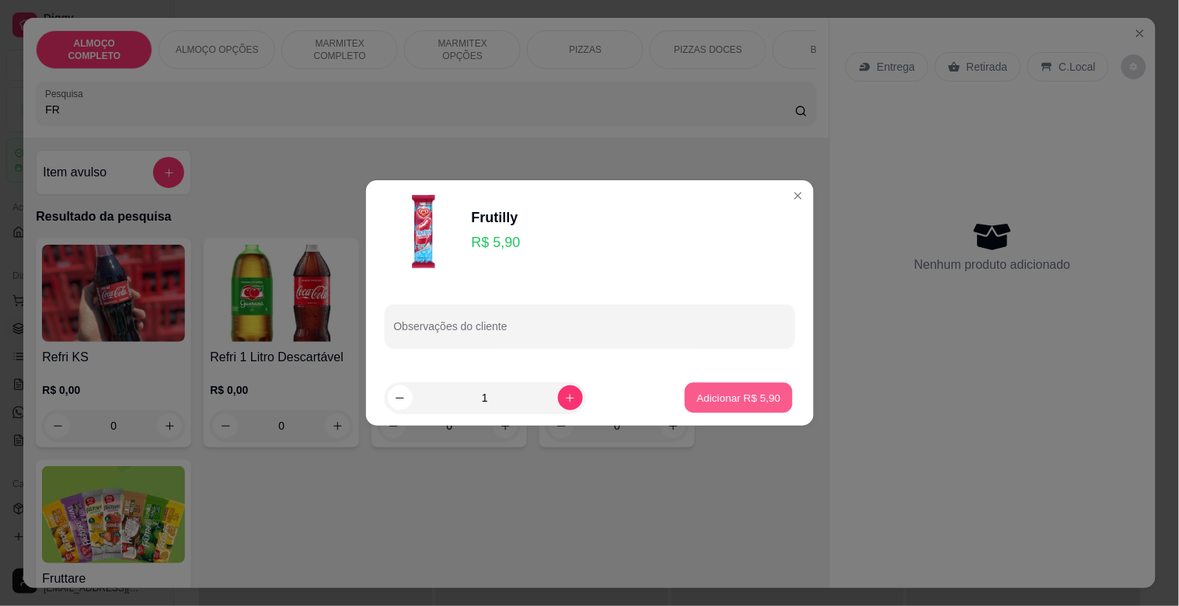
click at [751, 398] on p "Adicionar R$ 5,90" at bounding box center [739, 397] width 84 height 15
type input "1"
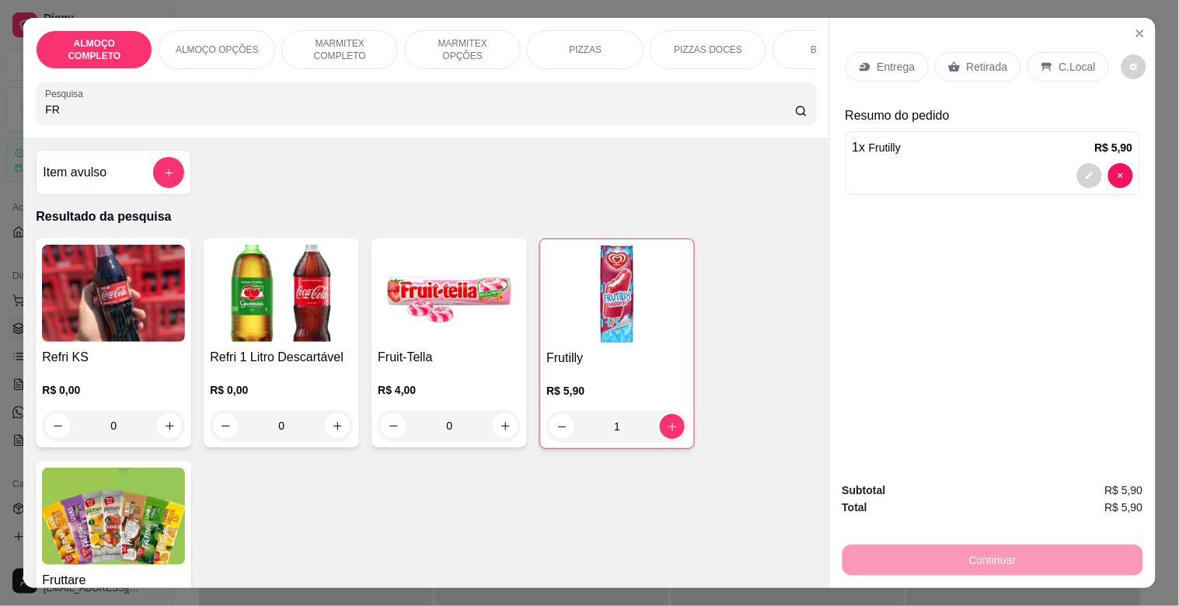
click at [171, 112] on input "FR" at bounding box center [420, 110] width 750 height 16
type input "F"
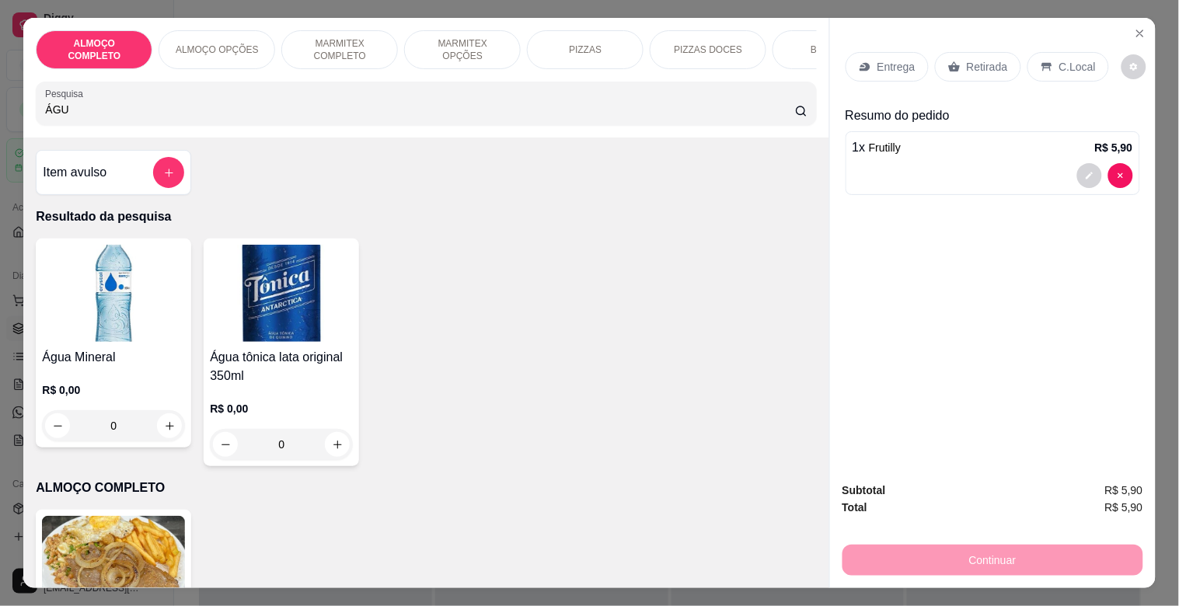
type input "ÁGU"
click at [134, 276] on img at bounding box center [113, 293] width 143 height 97
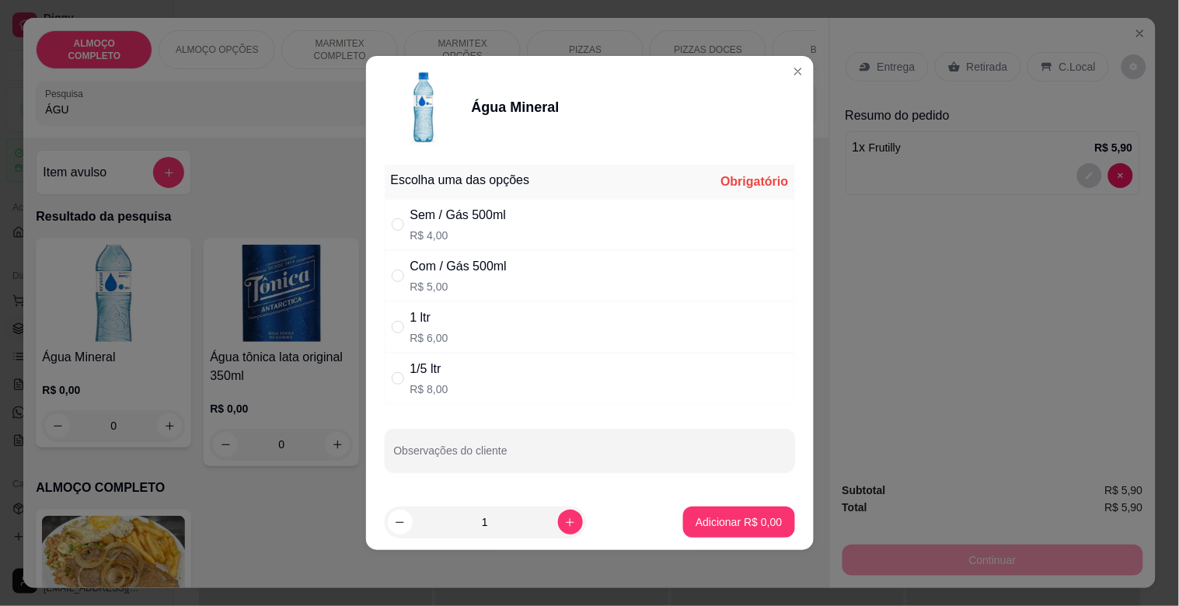
click at [452, 221] on div "Sem / Gás 500ml" at bounding box center [458, 215] width 96 height 19
radio input "true"
click at [740, 516] on p "Adicionar R$ 4,00" at bounding box center [739, 523] width 86 height 16
type input "1"
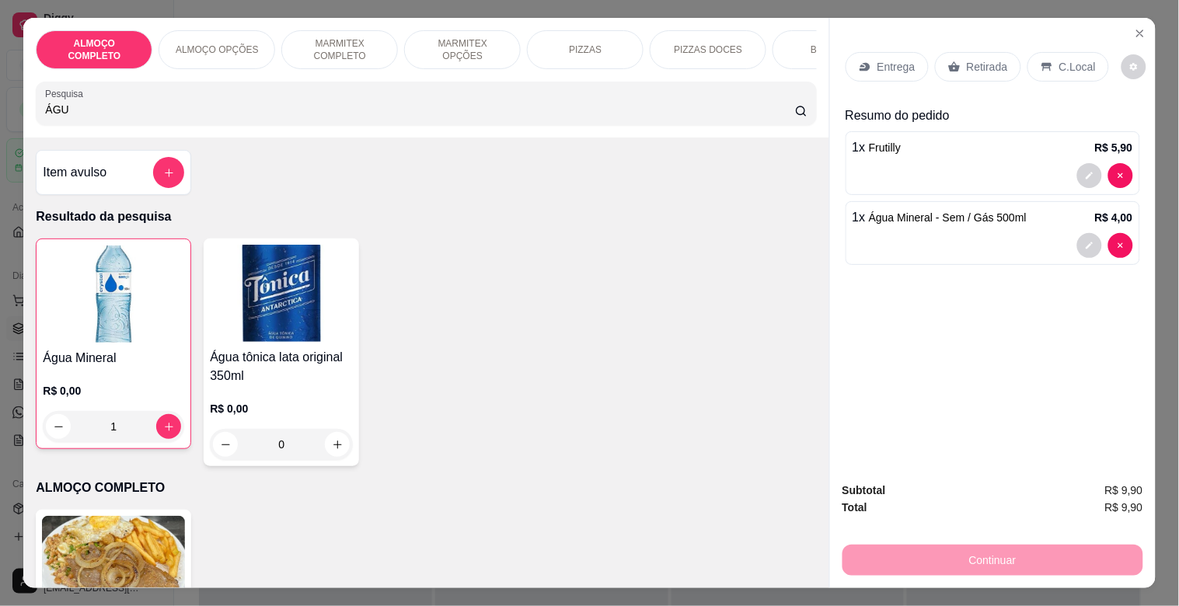
click at [1004, 62] on div "Retirada" at bounding box center [978, 67] width 86 height 30
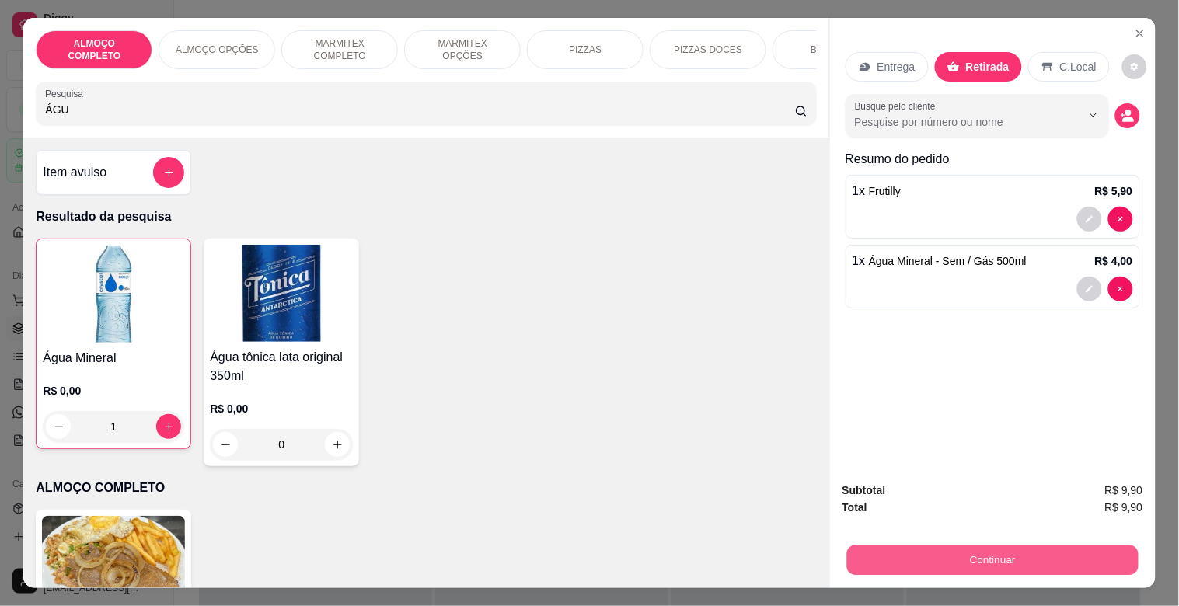
click at [983, 545] on button "Continuar" at bounding box center [993, 560] width 292 height 30
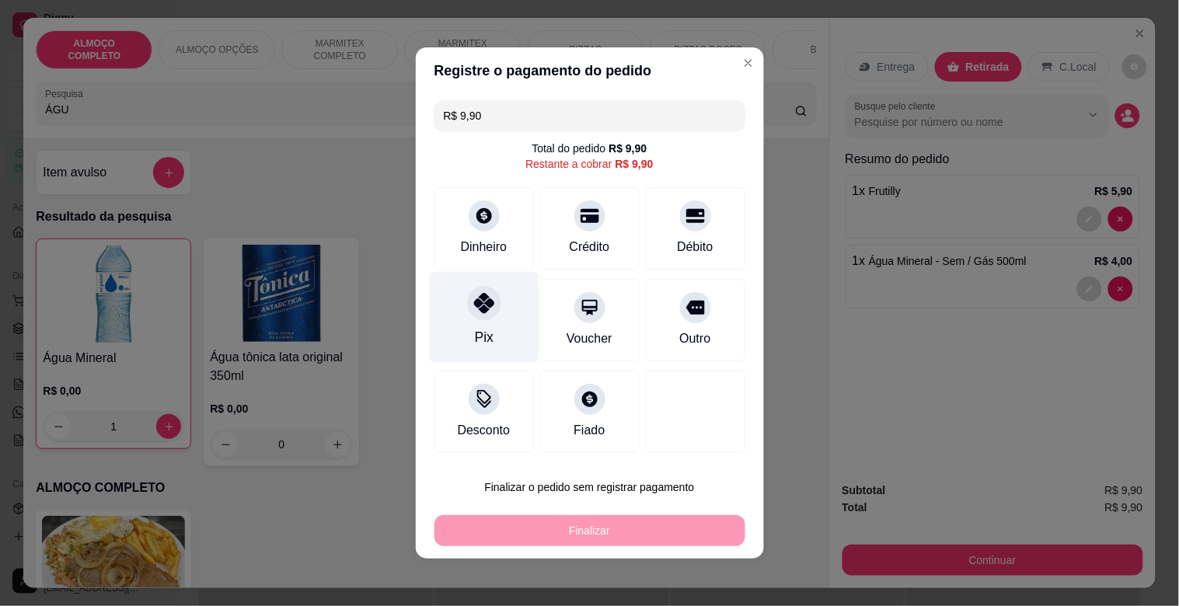
click at [473, 306] on icon at bounding box center [483, 303] width 20 height 20
type input "R$ 0,00"
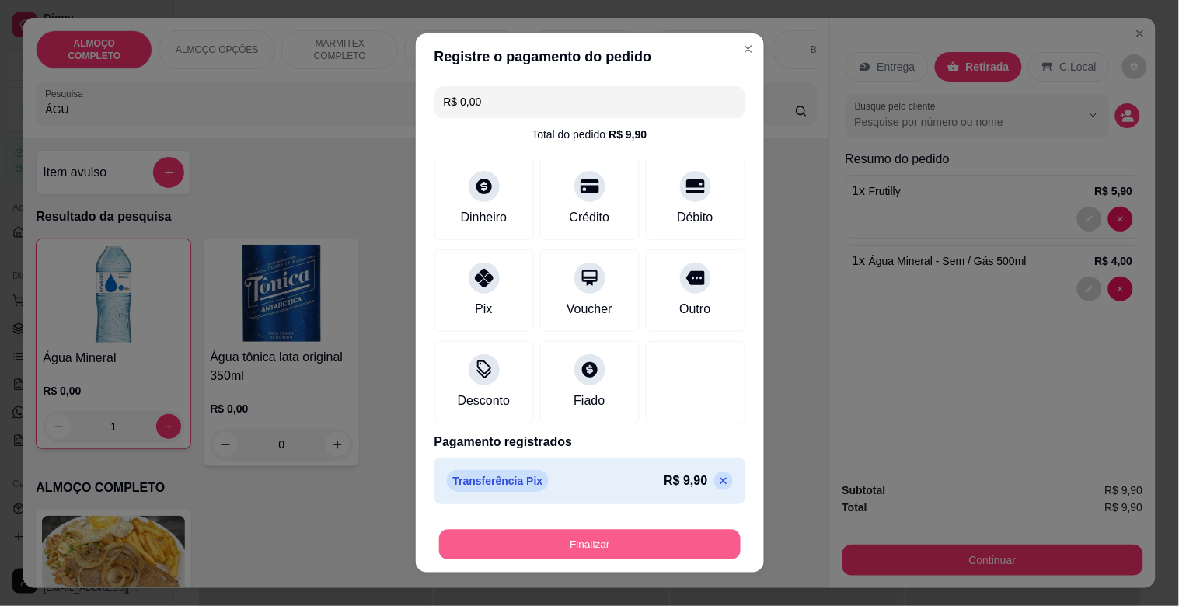
click at [642, 539] on button "Finalizar" at bounding box center [590, 545] width 302 height 30
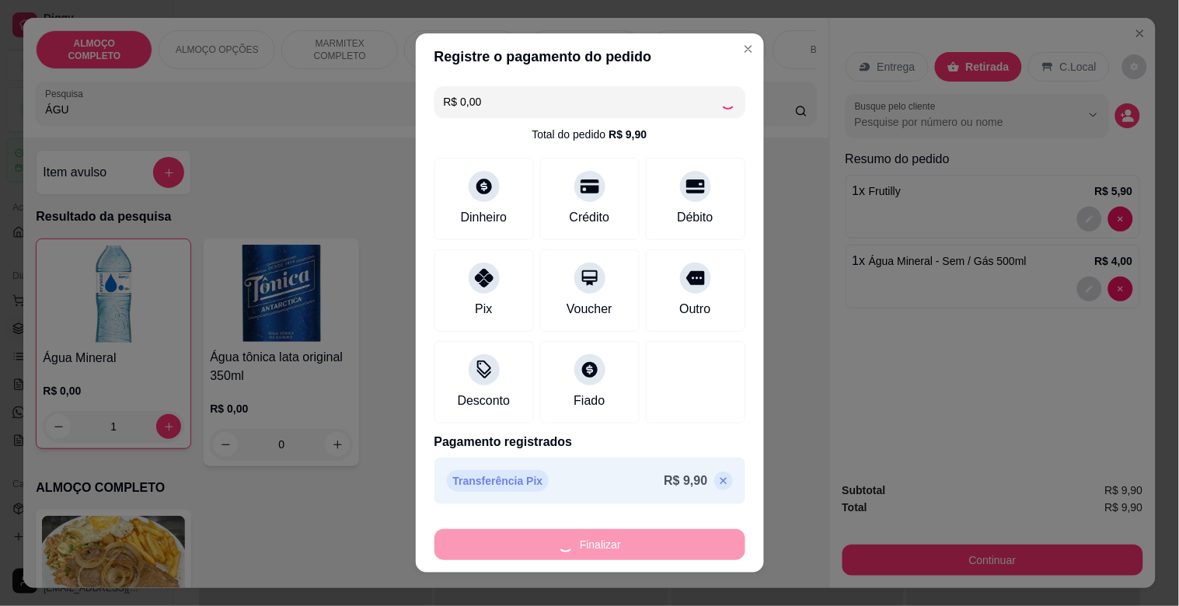
type input "0"
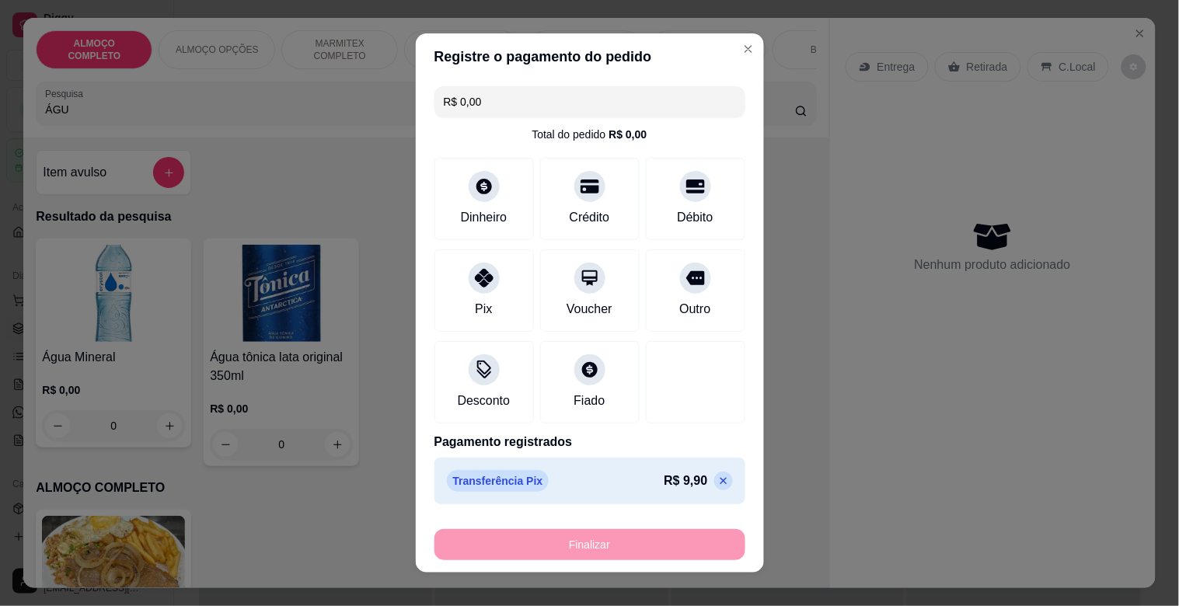
type input "-R$ 9,90"
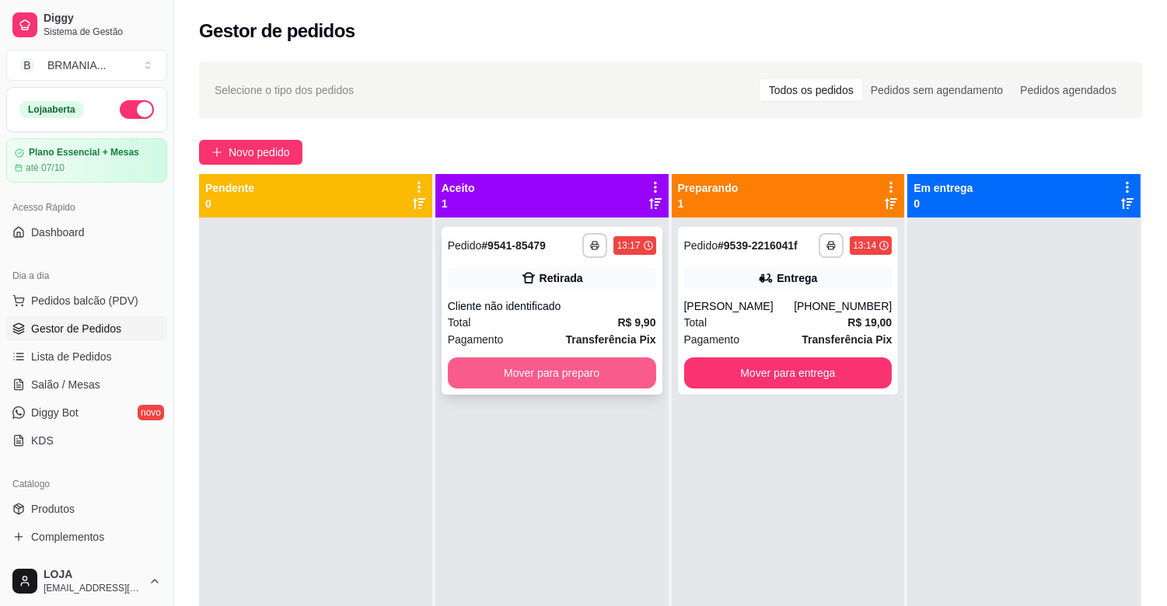
click at [535, 378] on button "Mover para preparo" at bounding box center [552, 373] width 208 height 31
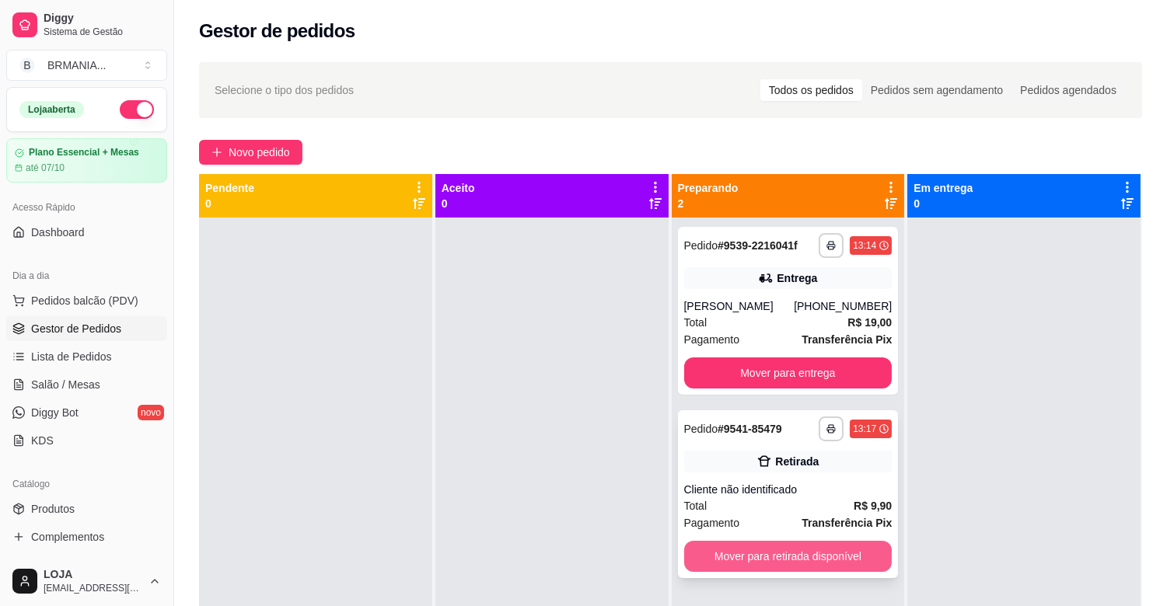
click at [829, 565] on button "Mover para retirada disponível" at bounding box center [788, 556] width 208 height 31
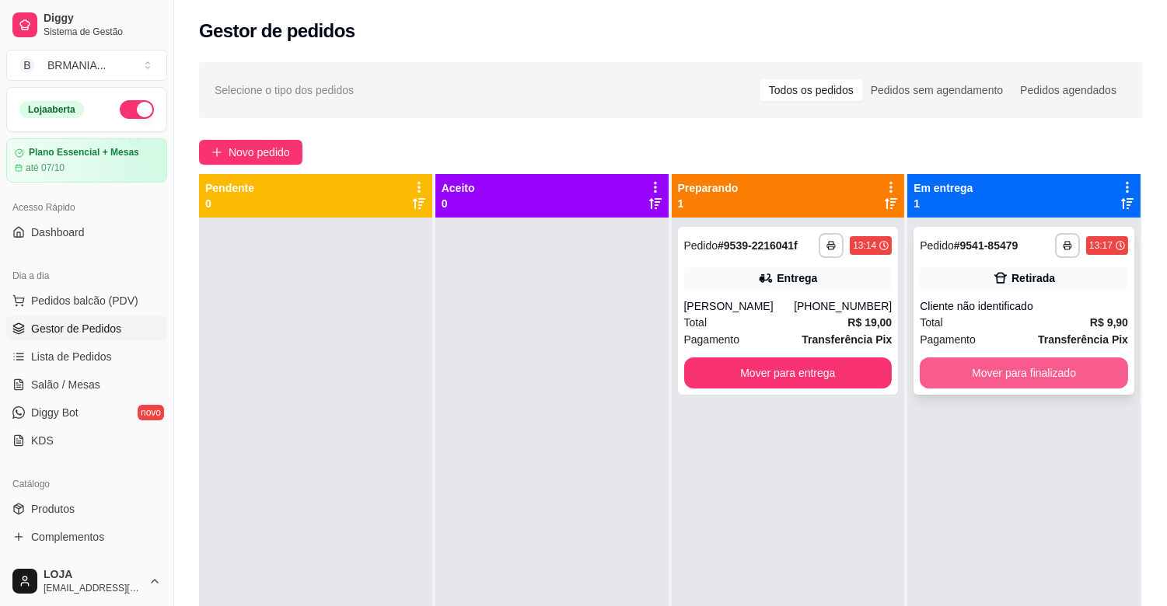
click at [972, 373] on button "Mover para finalizado" at bounding box center [1024, 373] width 208 height 31
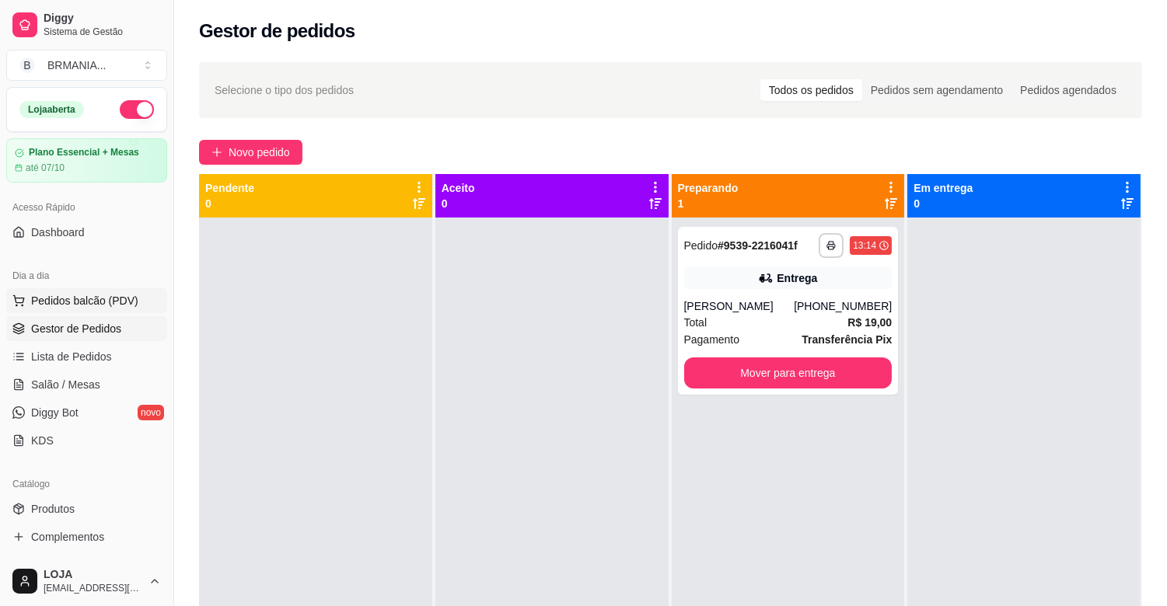
click at [95, 302] on span "Pedidos balcão (PDV)" at bounding box center [84, 301] width 107 height 16
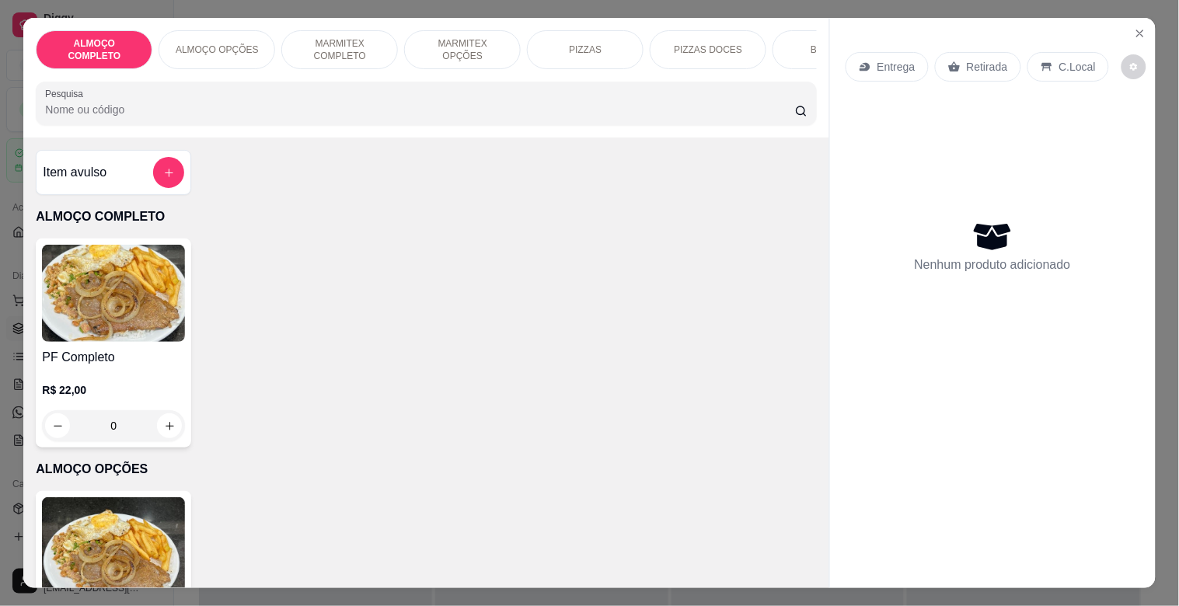
click at [311, 49] on p "MARMITEX COMPLETO" at bounding box center [340, 49] width 90 height 25
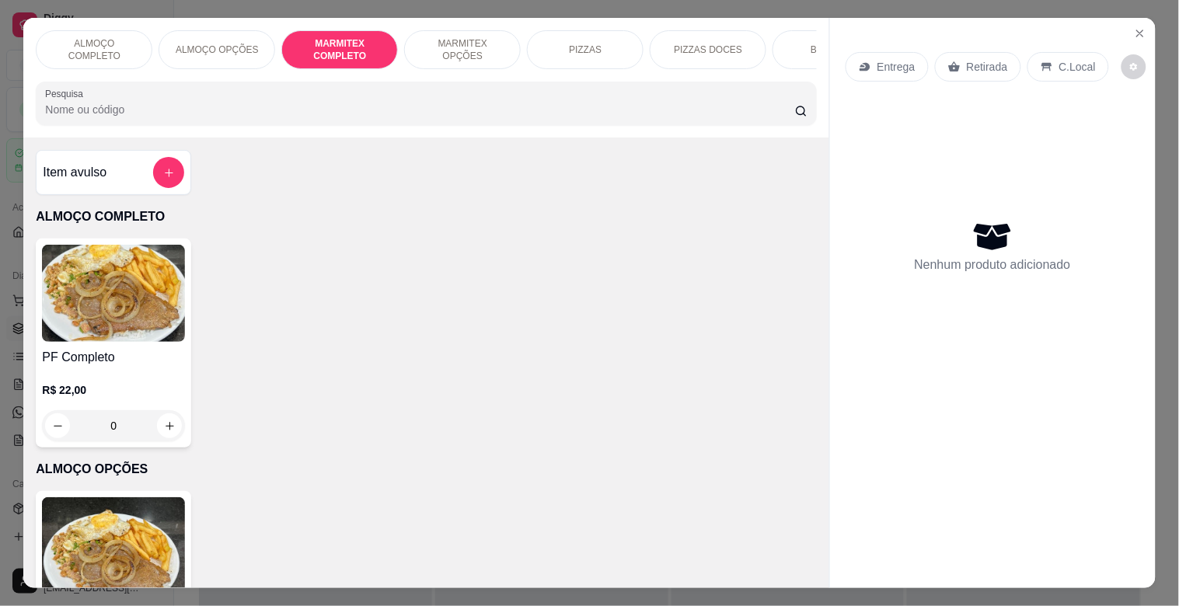
scroll to position [37, 0]
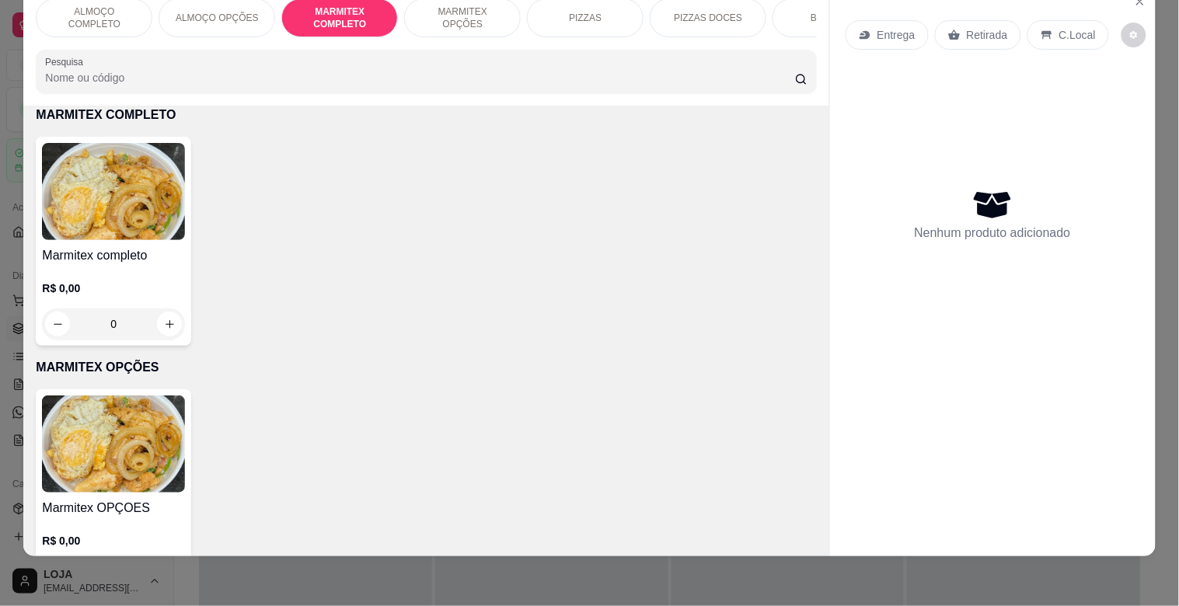
click at [141, 193] on img at bounding box center [113, 191] width 143 height 97
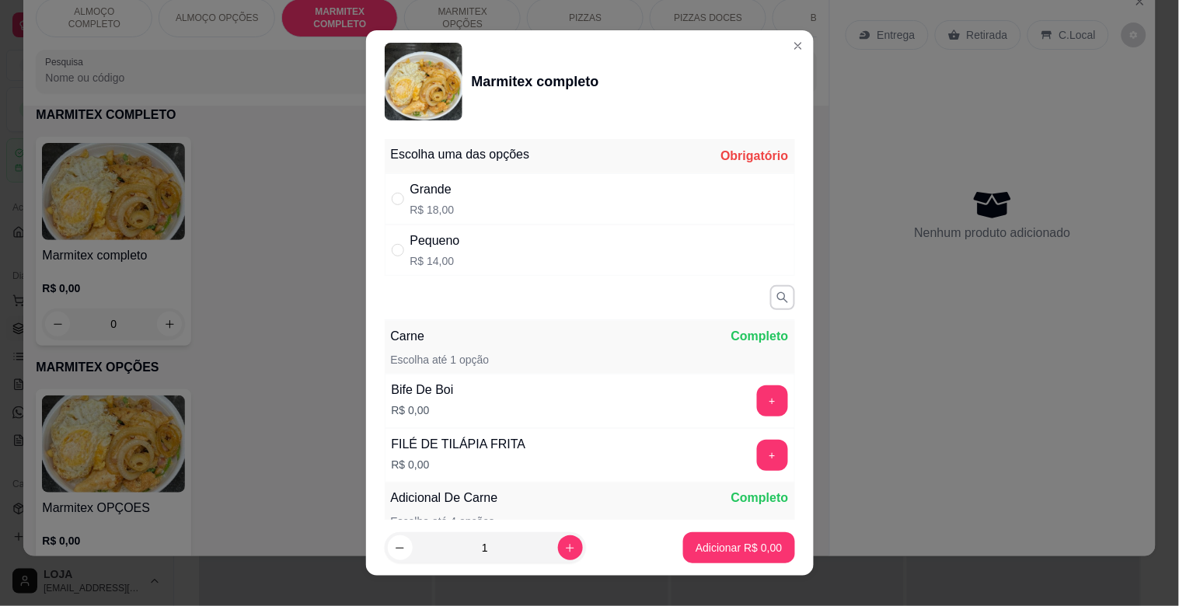
drag, startPoint x: 492, startPoint y: 193, endPoint x: 581, endPoint y: 220, distance: 92.7
click at [498, 193] on div "Grande R$ 18,00" at bounding box center [590, 198] width 410 height 51
radio input "true"
click at [757, 457] on button "+" at bounding box center [772, 455] width 31 height 31
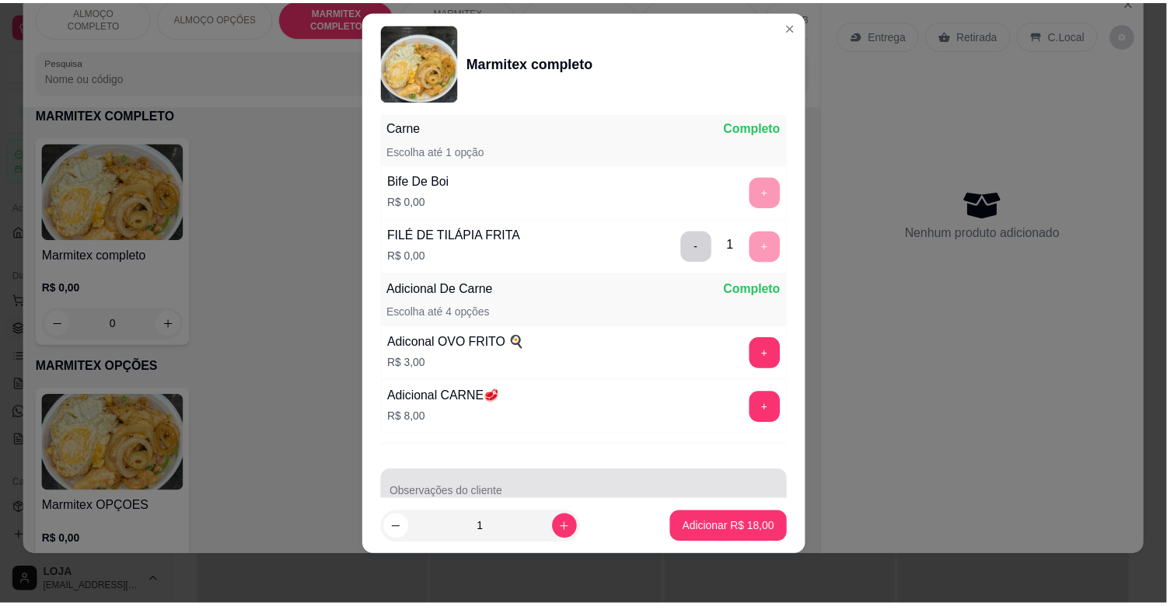
scroll to position [242, 0]
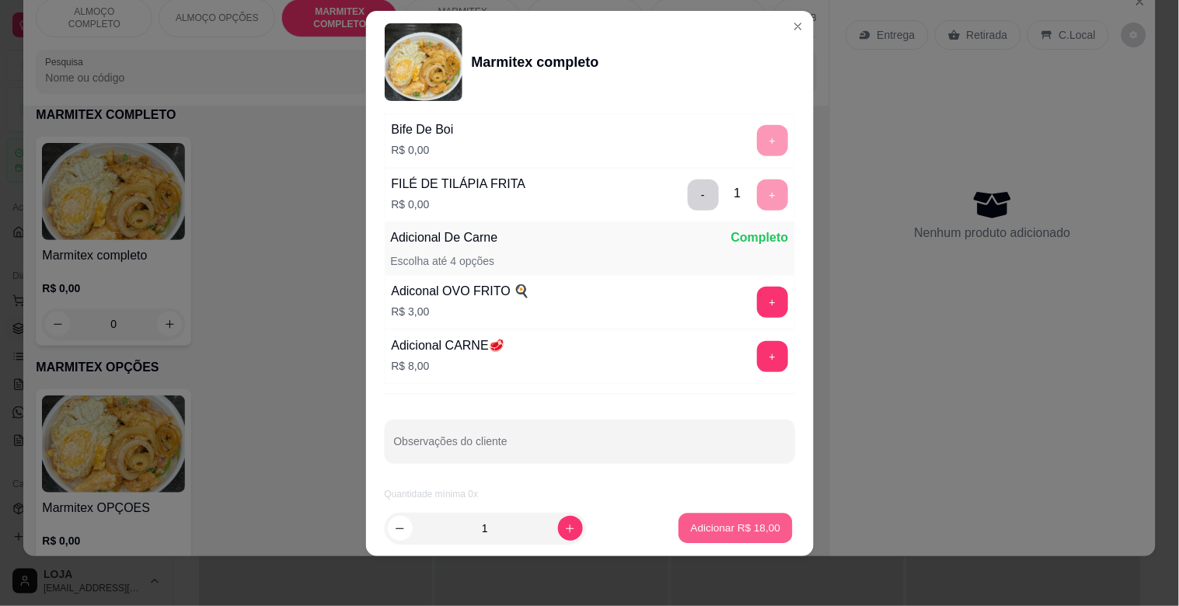
click at [708, 522] on p "Adicionar R$ 18,00" at bounding box center [736, 528] width 90 height 15
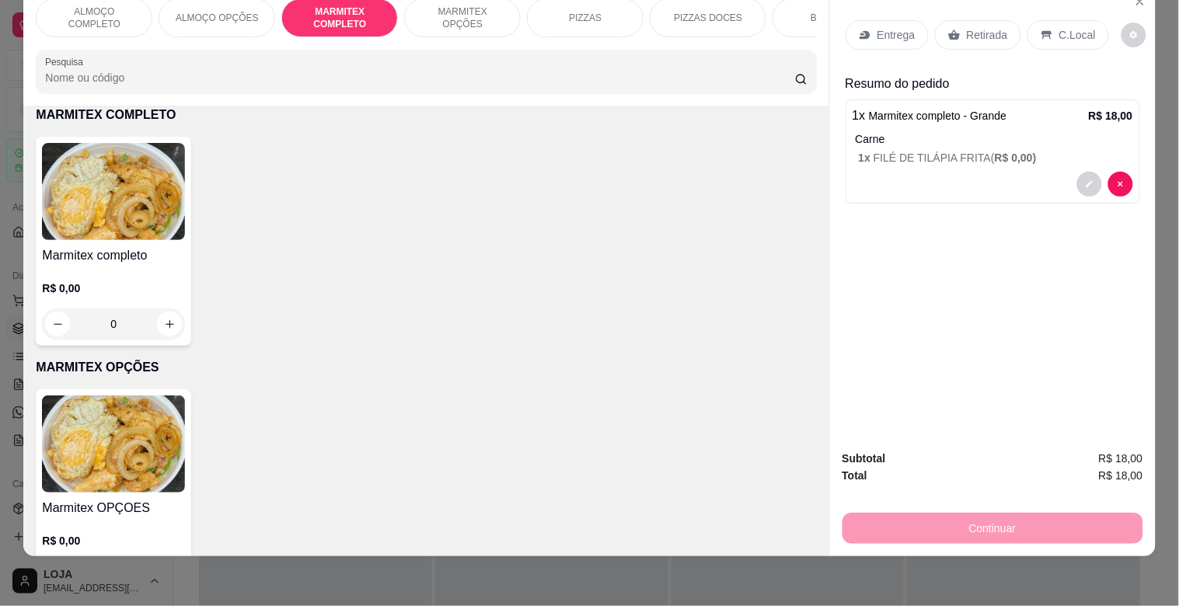
click at [976, 27] on p "Retirada" at bounding box center [987, 35] width 41 height 16
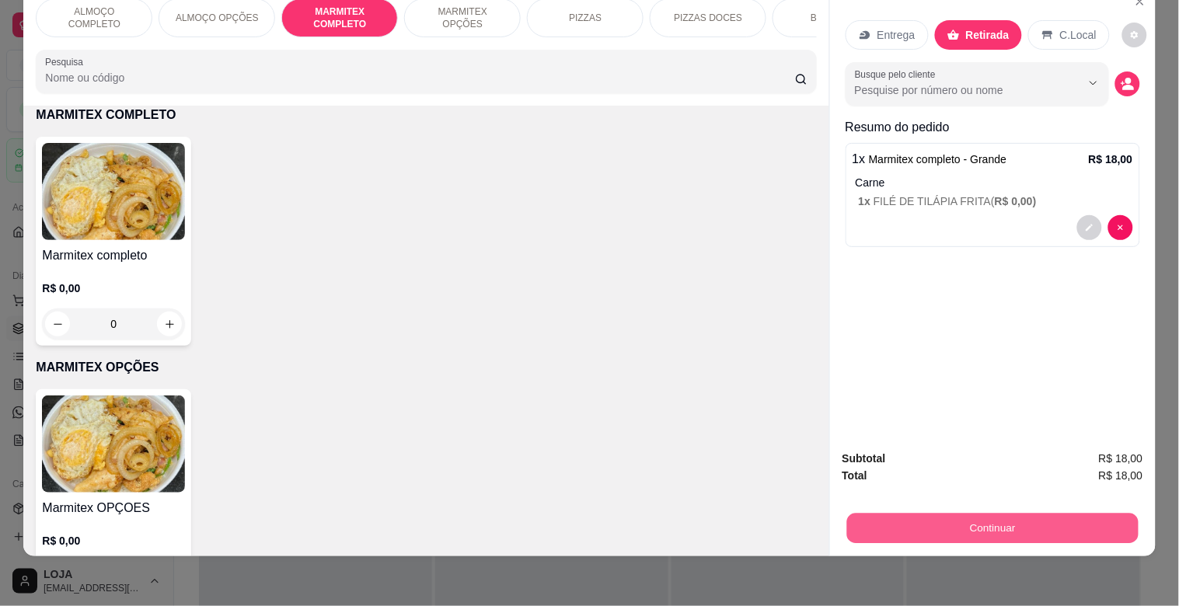
click at [985, 514] on button "Continuar" at bounding box center [993, 528] width 292 height 30
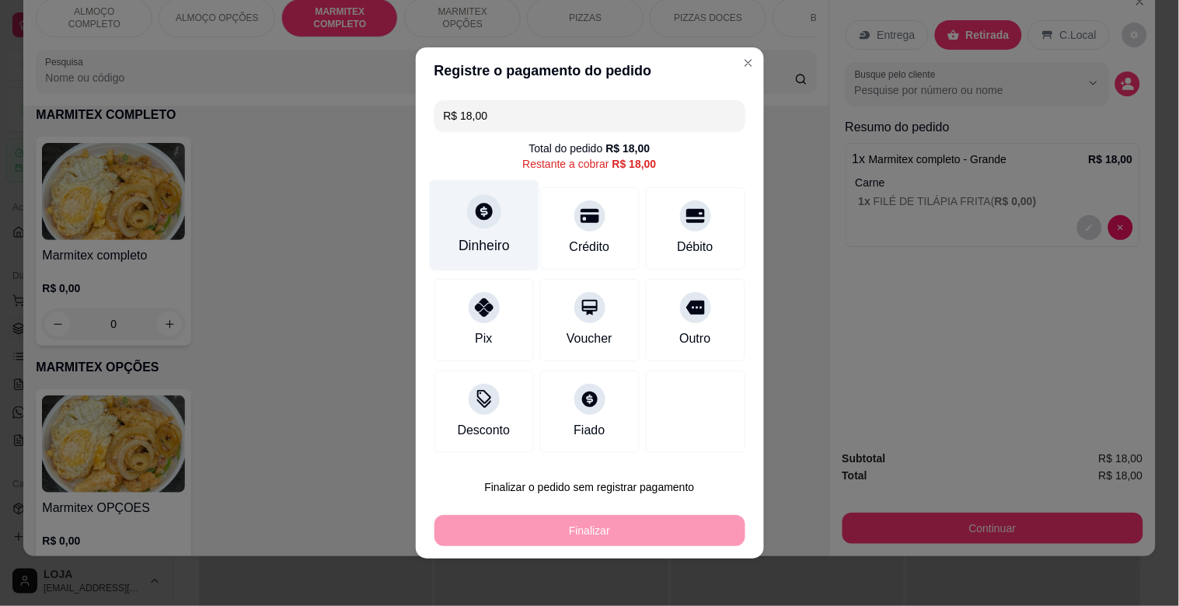
click at [468, 242] on div "Dinheiro" at bounding box center [484, 246] width 51 height 20
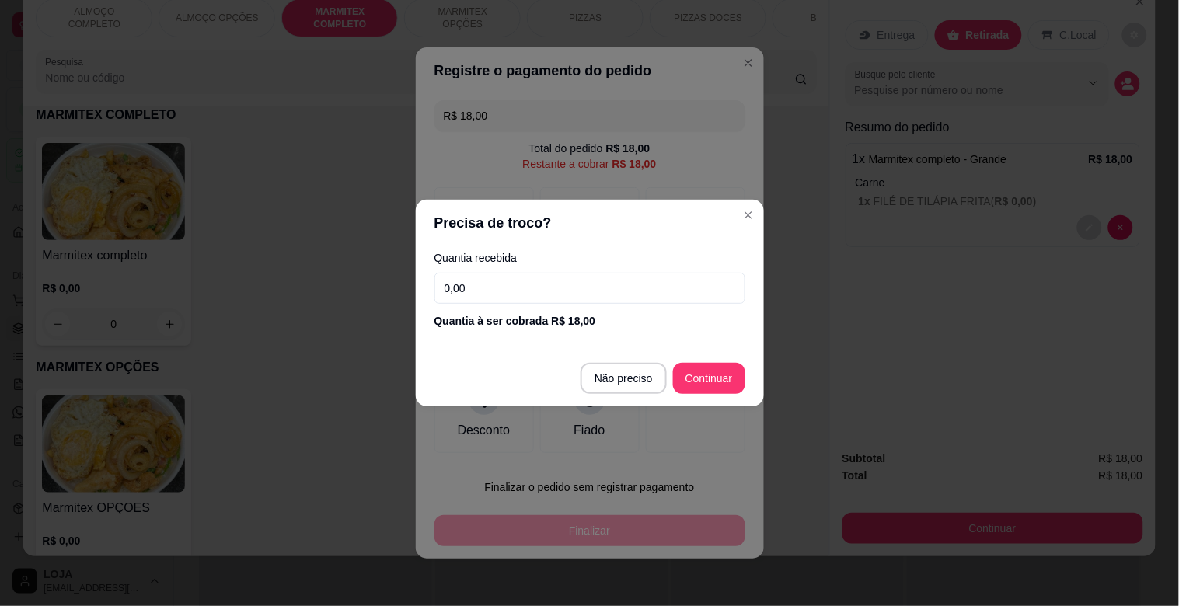
click at [503, 295] on input "0,00" at bounding box center [590, 288] width 311 height 31
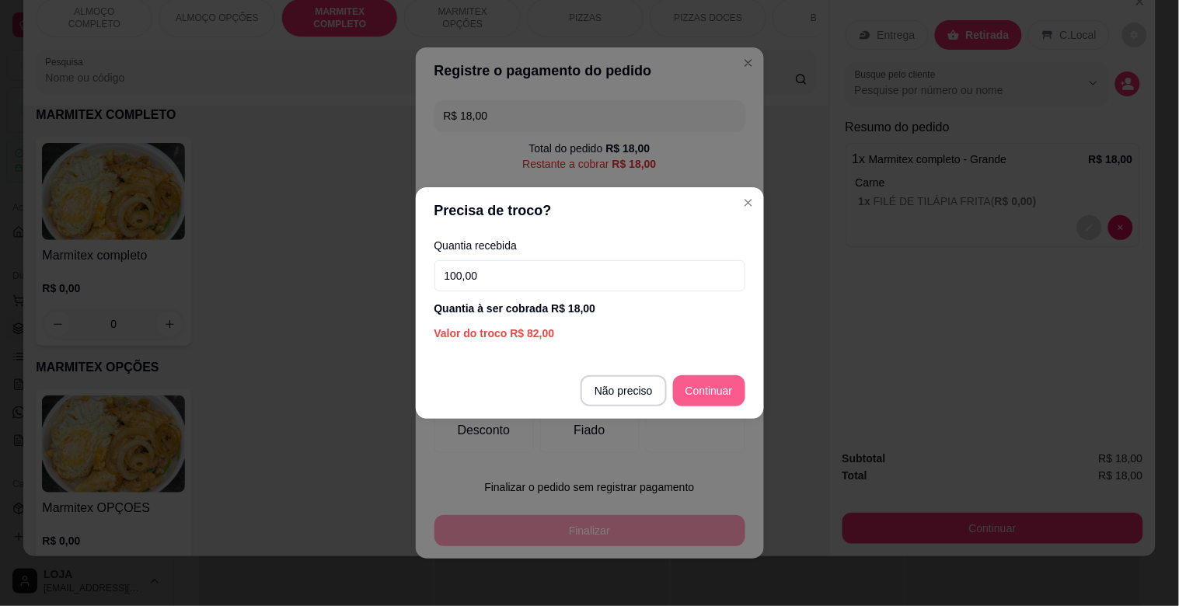
type input "100,00"
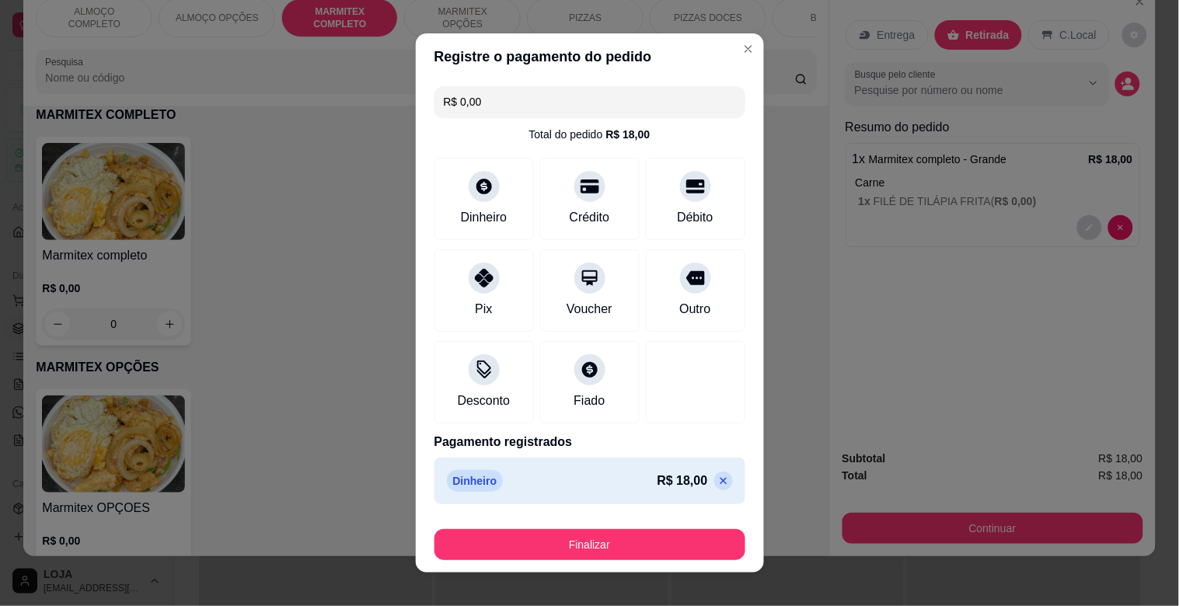
drag, startPoint x: 584, startPoint y: 571, endPoint x: 584, endPoint y: 553, distance: 17.9
click at [584, 569] on footer "Finalizar" at bounding box center [590, 542] width 348 height 62
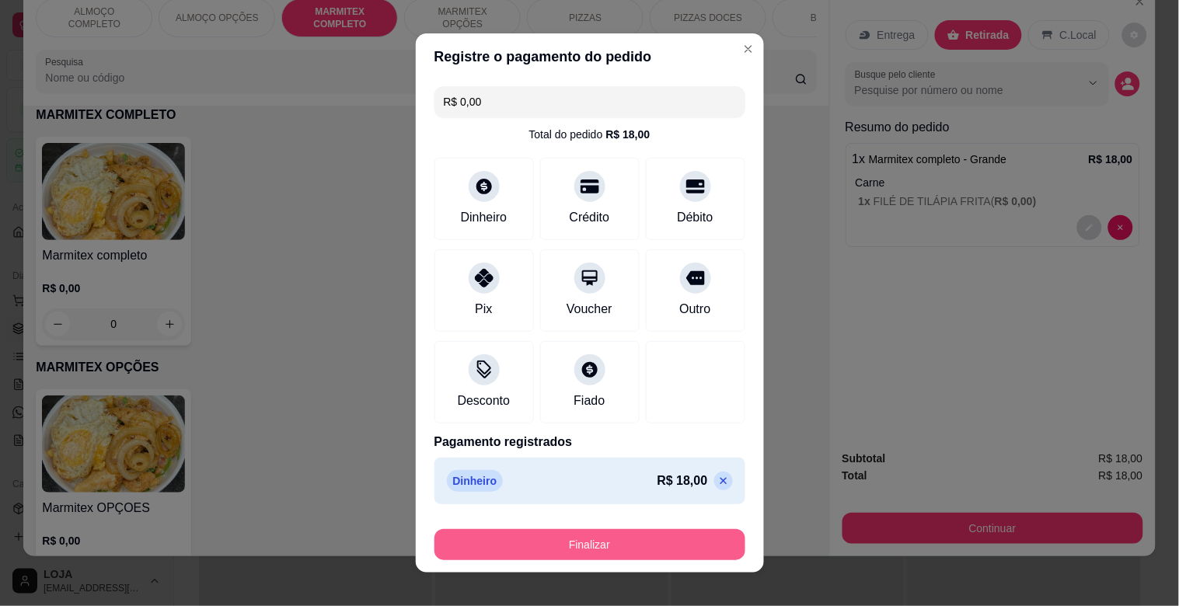
click at [585, 549] on button "Finalizar" at bounding box center [590, 544] width 311 height 31
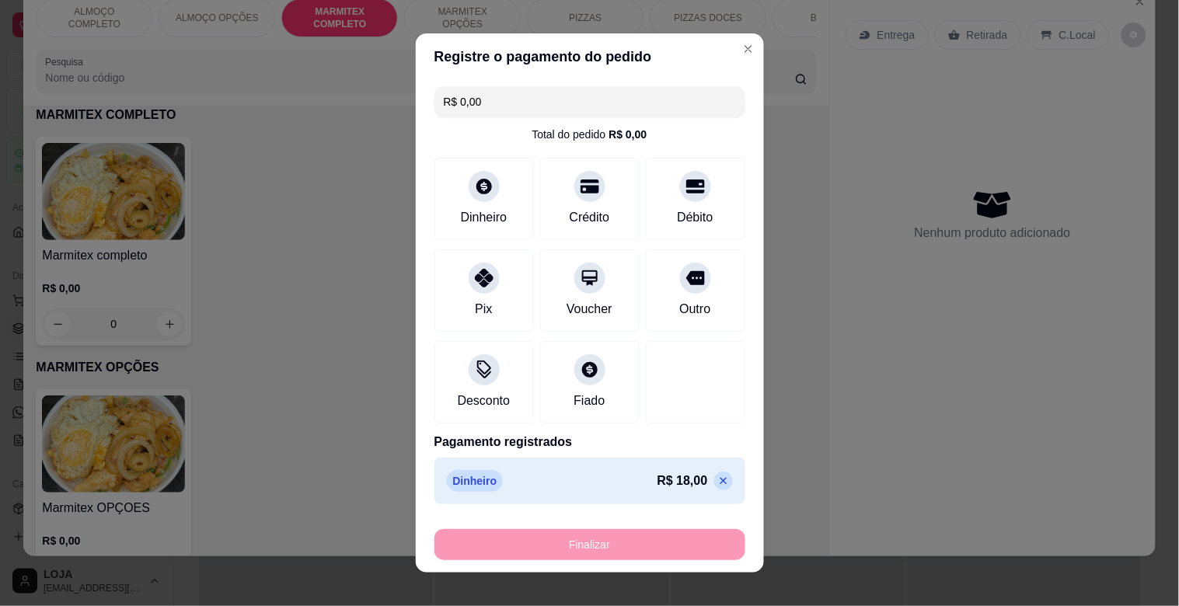
type input "-R$ 18,00"
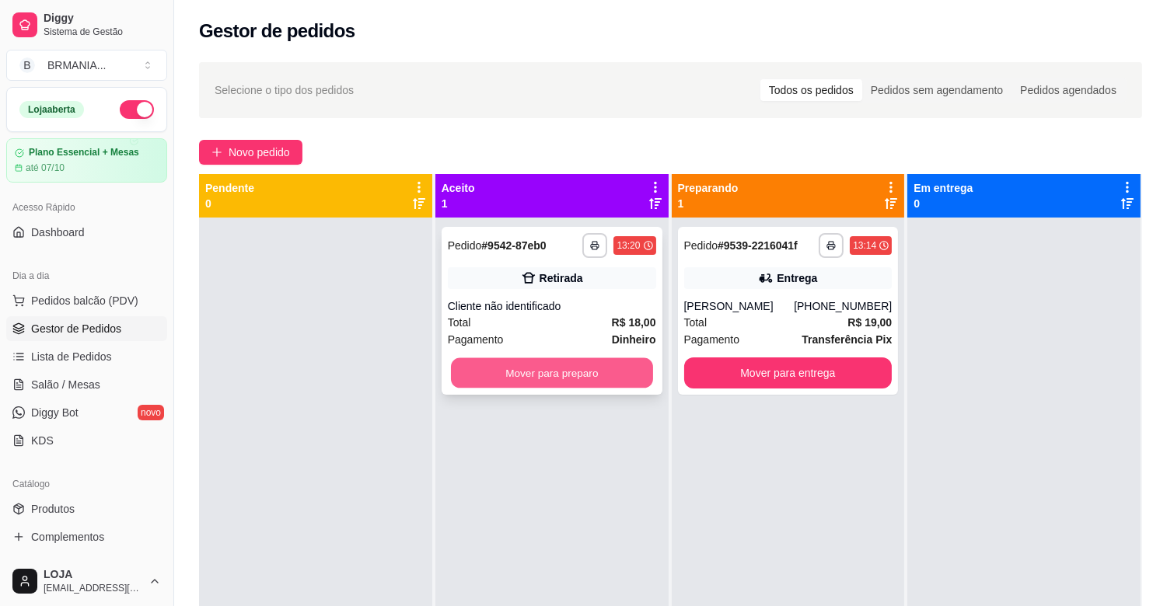
click at [549, 375] on button "Mover para preparo" at bounding box center [552, 373] width 202 height 30
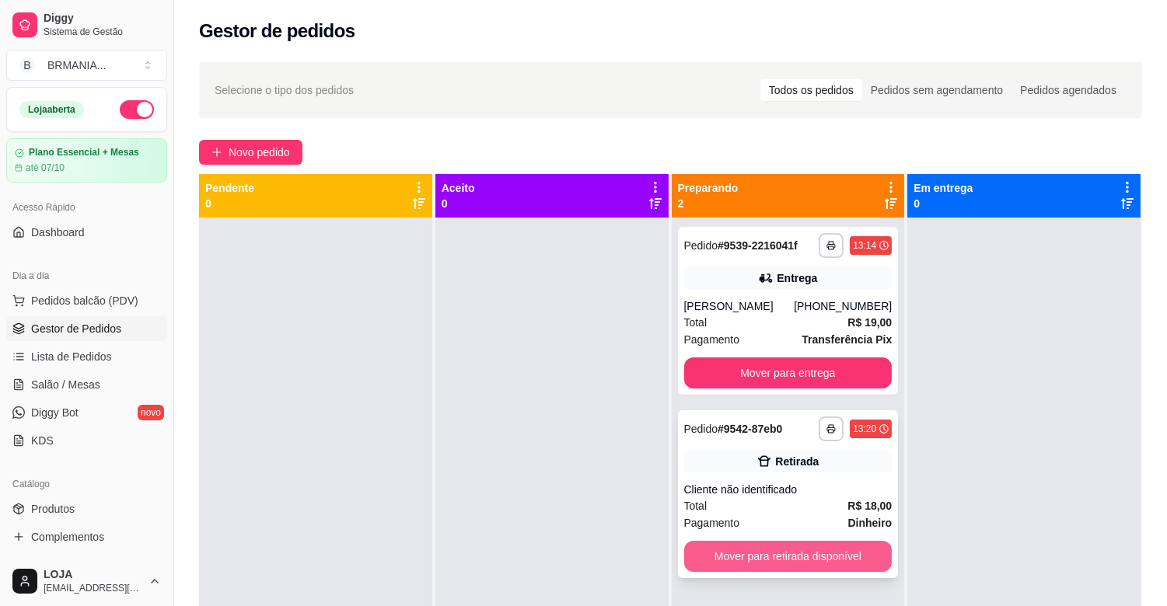
click at [818, 556] on button "Mover para retirada disponível" at bounding box center [788, 556] width 208 height 31
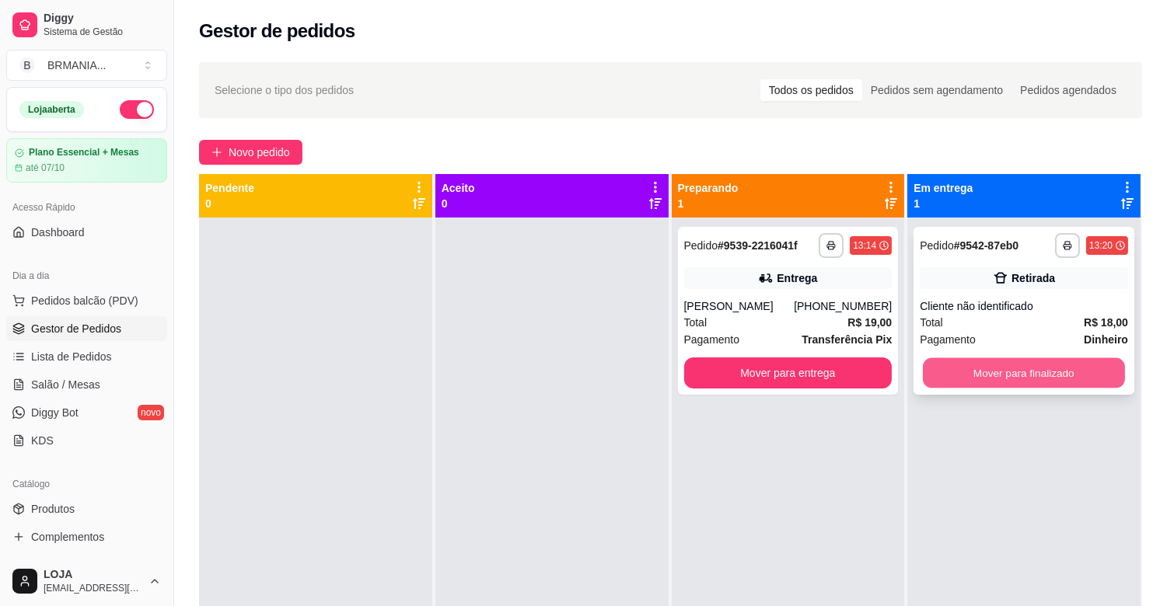
click at [995, 373] on button "Mover para finalizado" at bounding box center [1024, 373] width 202 height 30
